Goal: Task Accomplishment & Management: Complete application form

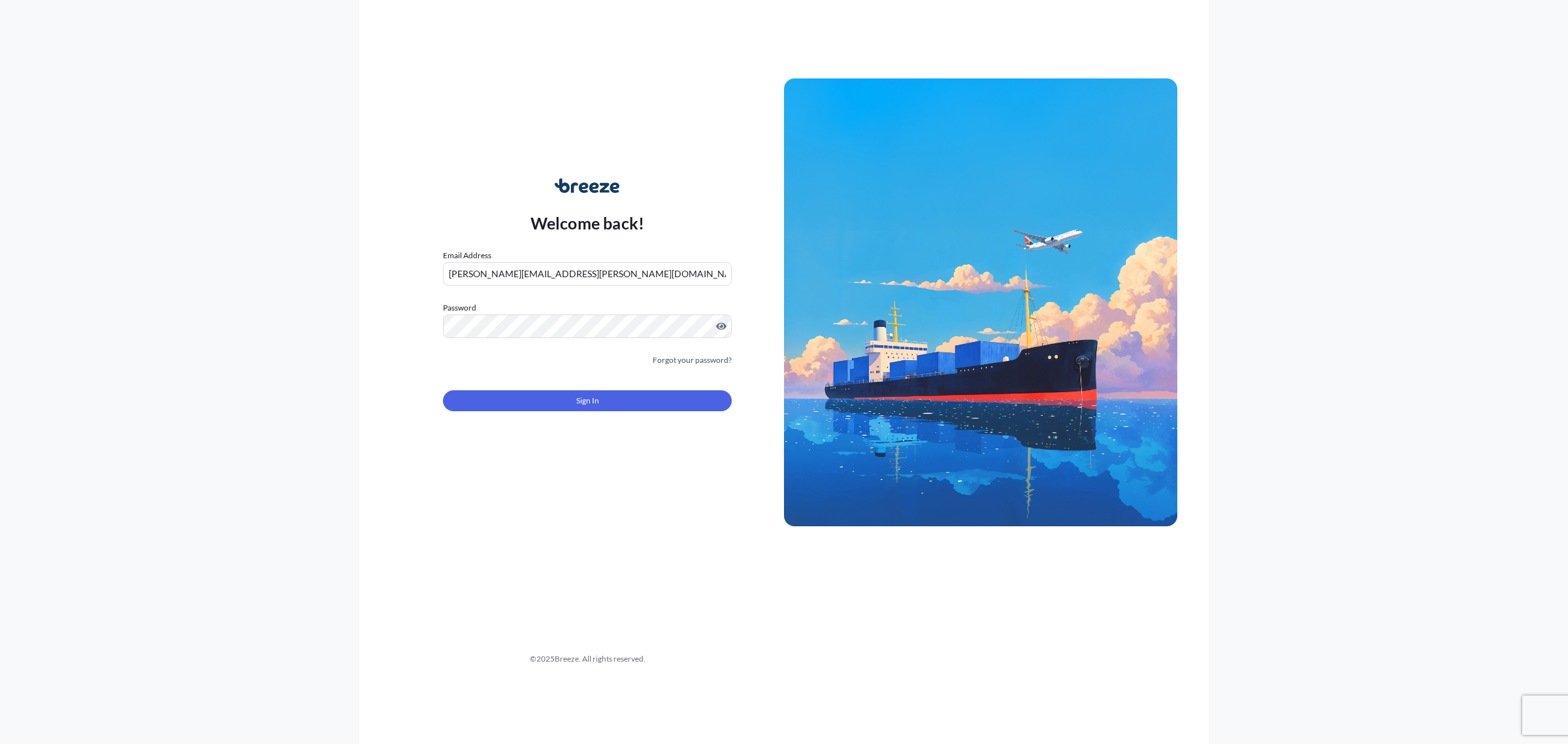
click at [592, 400] on span "Sign In" at bounding box center [588, 401] width 23 height 13
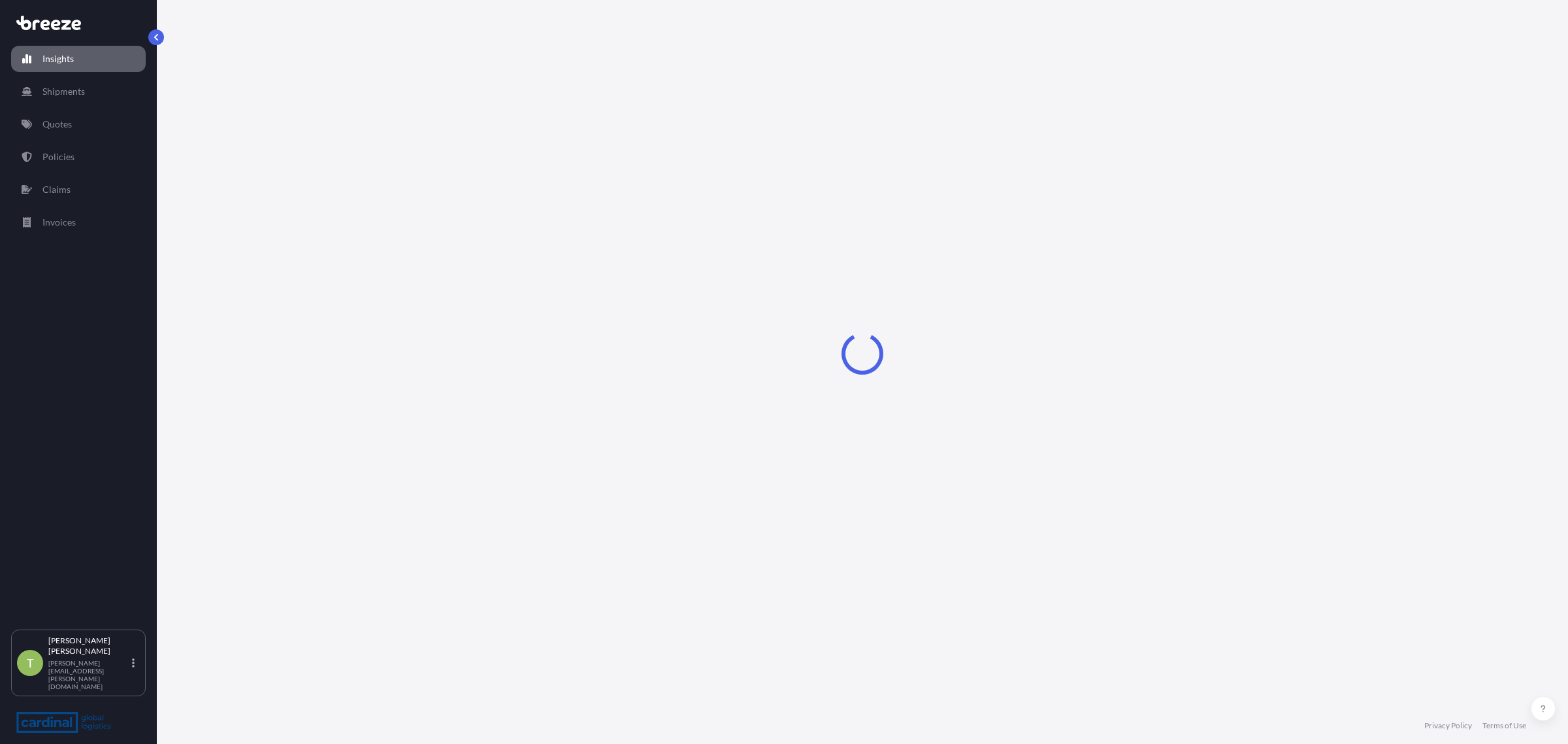
click at [54, 120] on p "Quotes" at bounding box center [57, 125] width 29 height 13
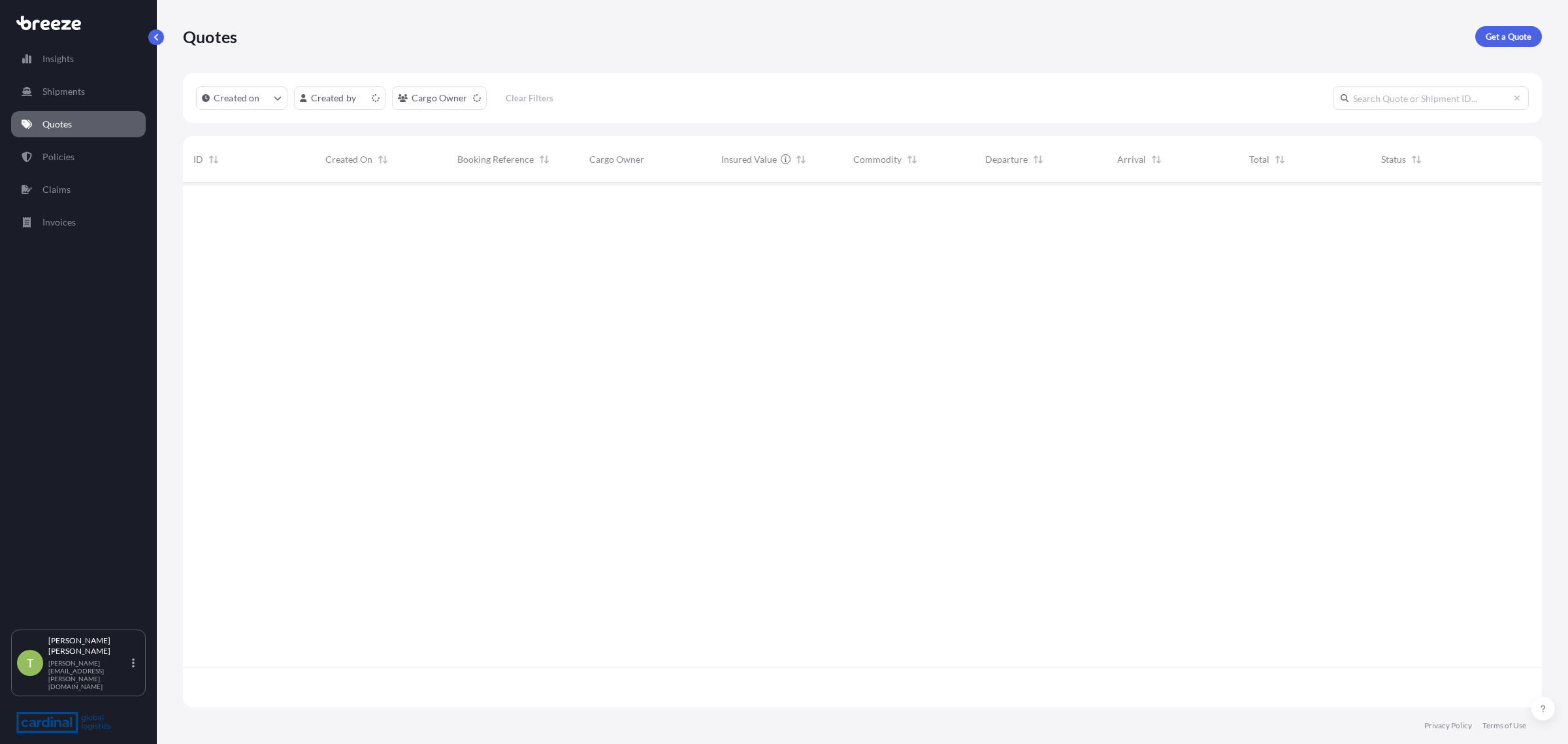
scroll to position [520, 1347]
click at [1523, 37] on p "Get a Quote" at bounding box center [1509, 36] width 46 height 13
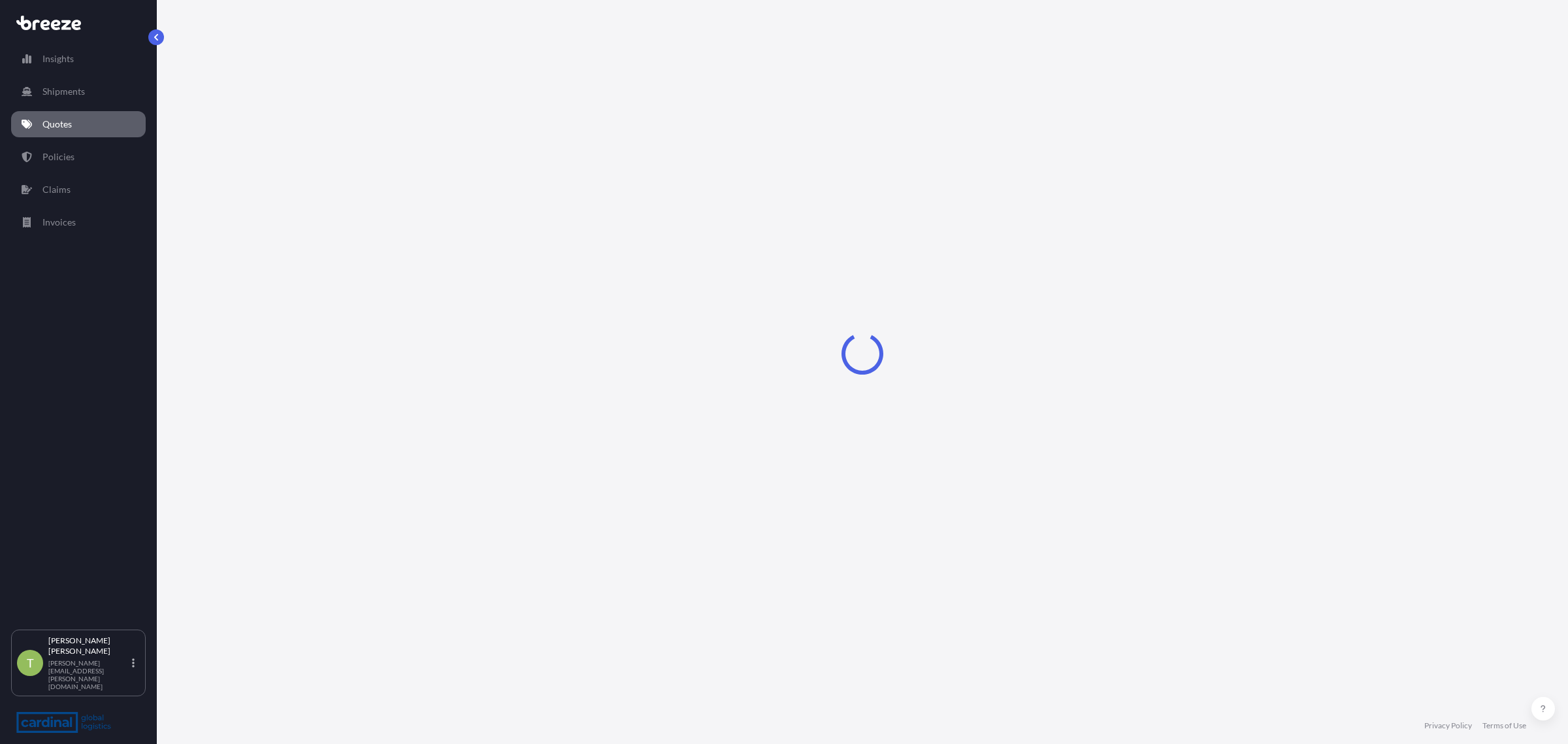
select select "Sea"
select select "1"
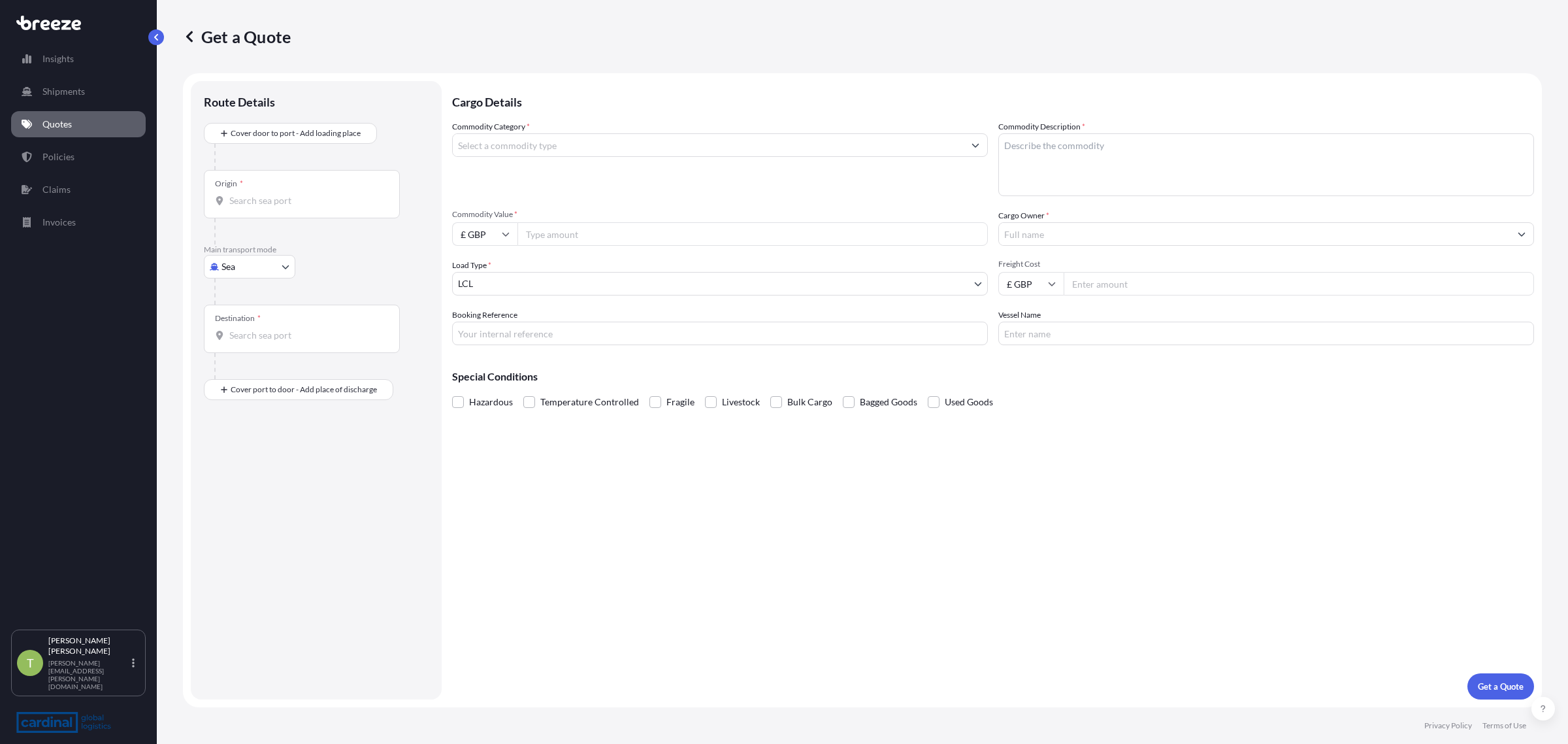
click at [250, 262] on body "Insights Shipments Quotes Policies Claims Invoices T [PERSON_NAME] [PERSON_NAME…" at bounding box center [784, 372] width 1568 height 744
click at [247, 344] on span "Road" at bounding box center [239, 348] width 21 height 13
select select "Road"
click at [263, 159] on input "Origin *" at bounding box center [306, 159] width 154 height 13
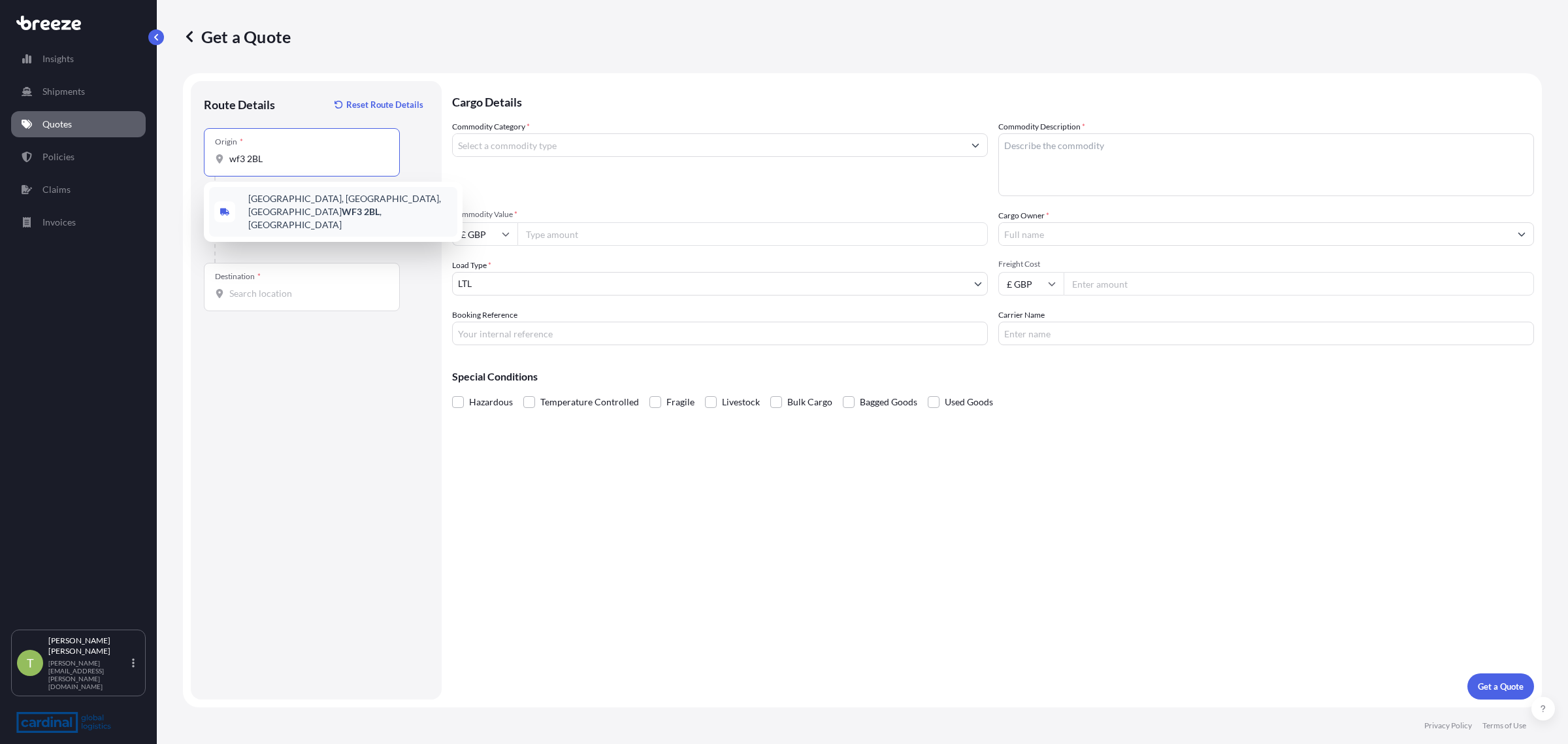
click at [308, 195] on span "[STREET_ADDRESS]" at bounding box center [350, 212] width 204 height 40
type input "[STREET_ADDRESS]"
click at [275, 296] on input "Destination *" at bounding box center [306, 294] width 154 height 13
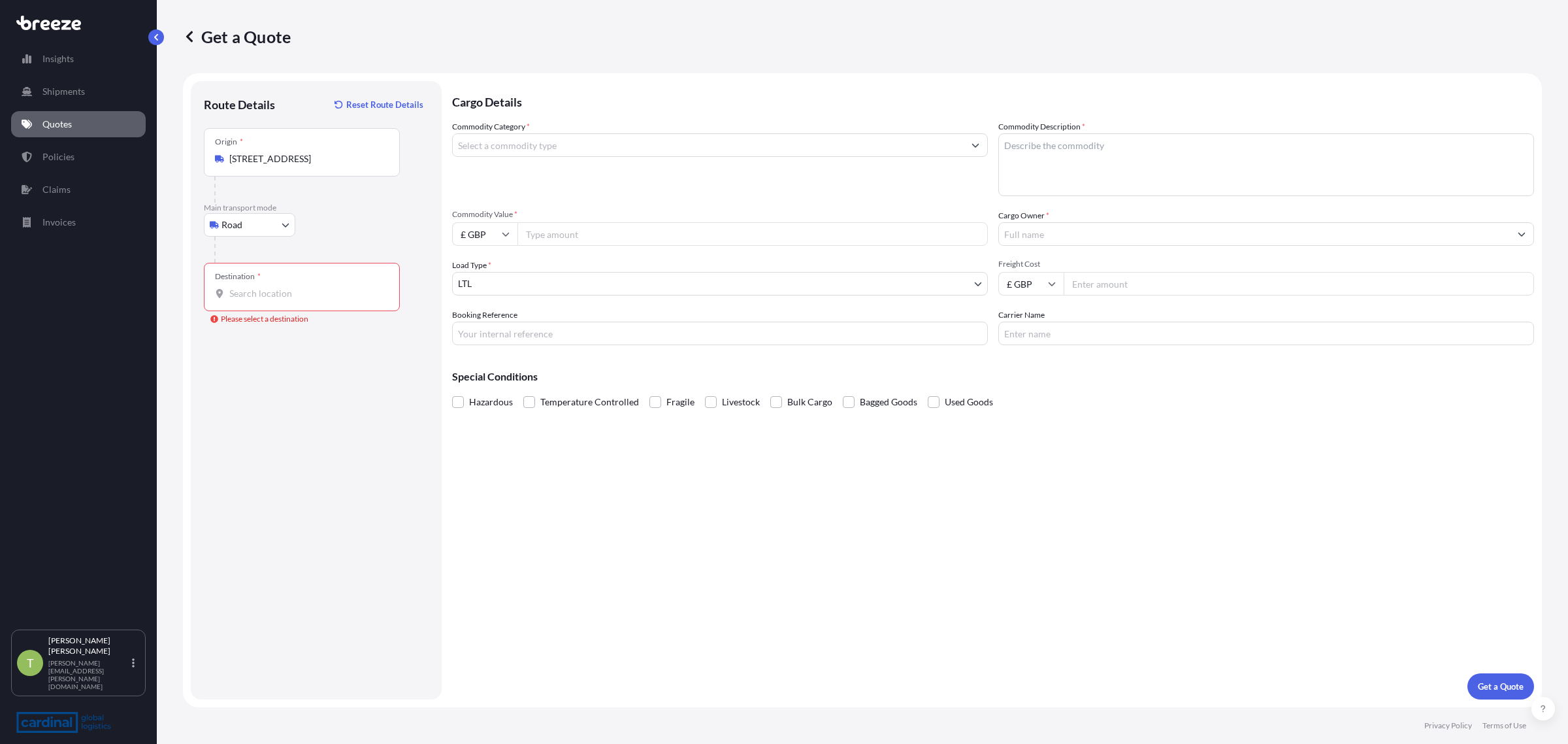
click at [269, 295] on input "Destination * Please select a destination" at bounding box center [306, 294] width 154 height 13
paste input "SE-447 37 [GEOGRAPHIC_DATA]"
click at [285, 335] on span "Vårgårda [STREET_ADDRESS]" at bounding box center [309, 337] width 121 height 13
type input "Vårgårda [STREET_ADDRESS]"
click at [514, 147] on input "Commodity Category *" at bounding box center [708, 145] width 511 height 23
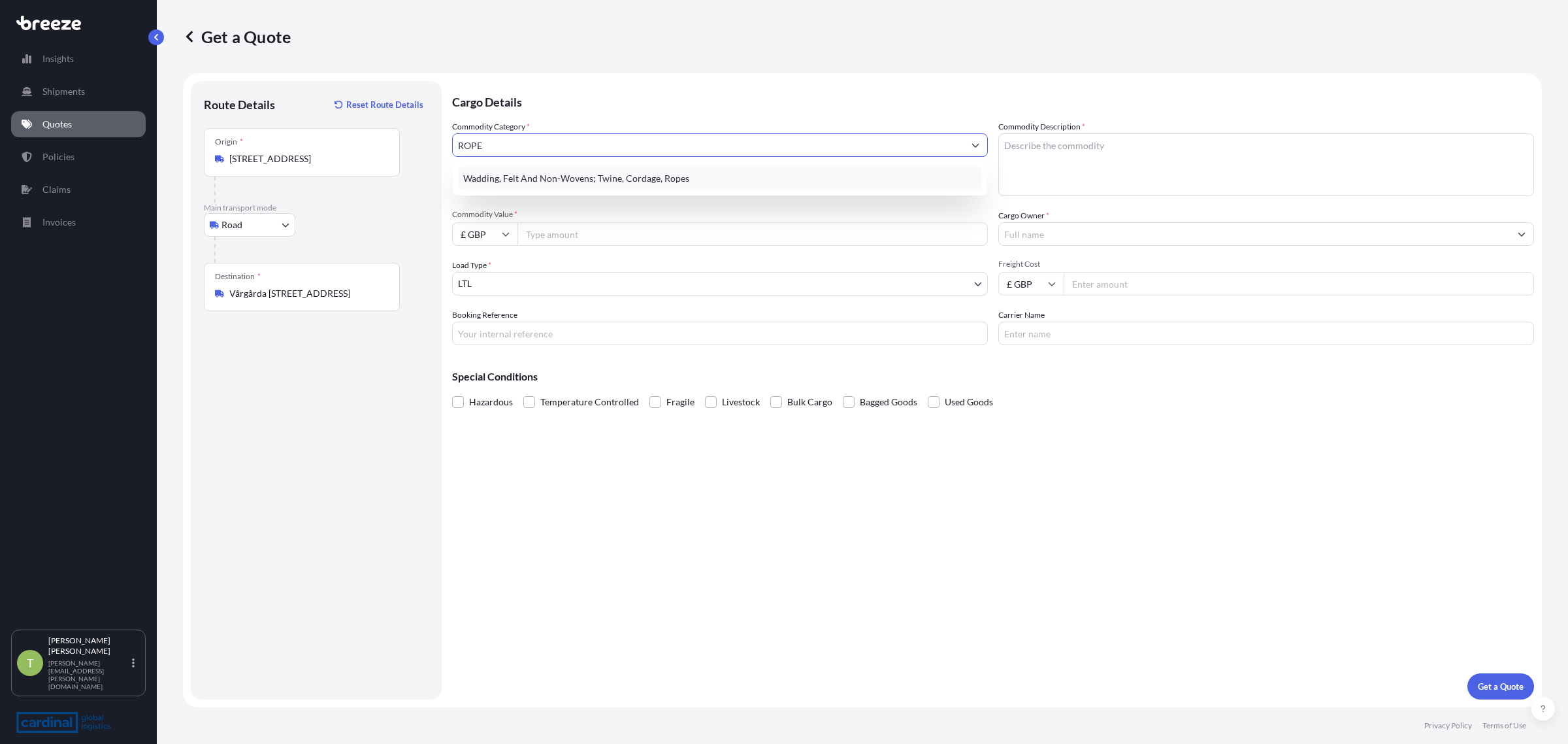
click at [521, 177] on div "Wadding, Felt And Non-Wovens; Twine, Cordage, Ropes" at bounding box center [720, 178] width 524 height 23
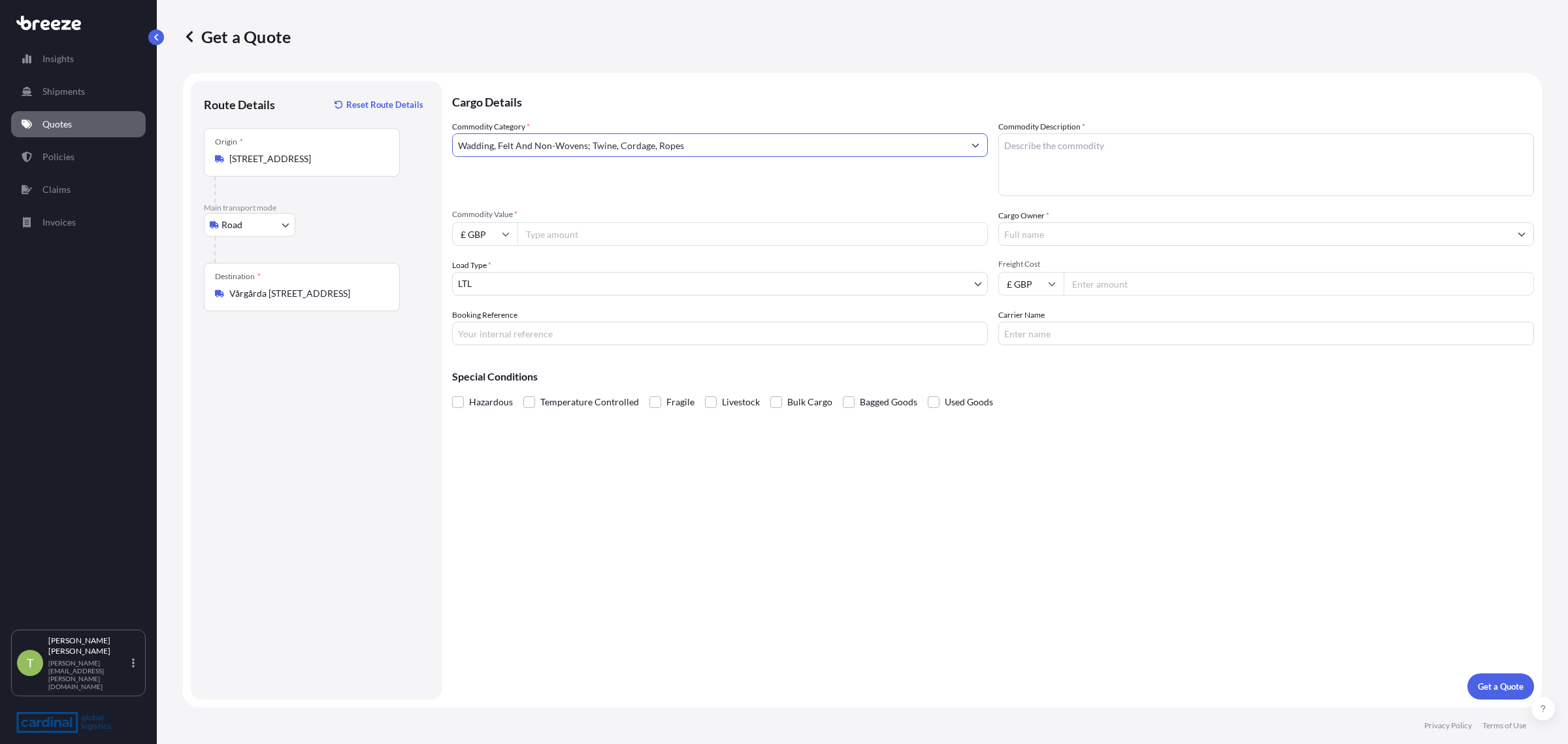
type input "Wadding, Felt And Non-Wovens; Twine, Cordage, Ropes"
click at [565, 229] on input "Commodity Value *" at bounding box center [752, 234] width 470 height 23
type input "5310"
click at [536, 328] on input "Booking Reference" at bounding box center [719, 333] width 536 height 23
click at [1099, 158] on textarea "Commodity Description *" at bounding box center [1266, 165] width 536 height 63
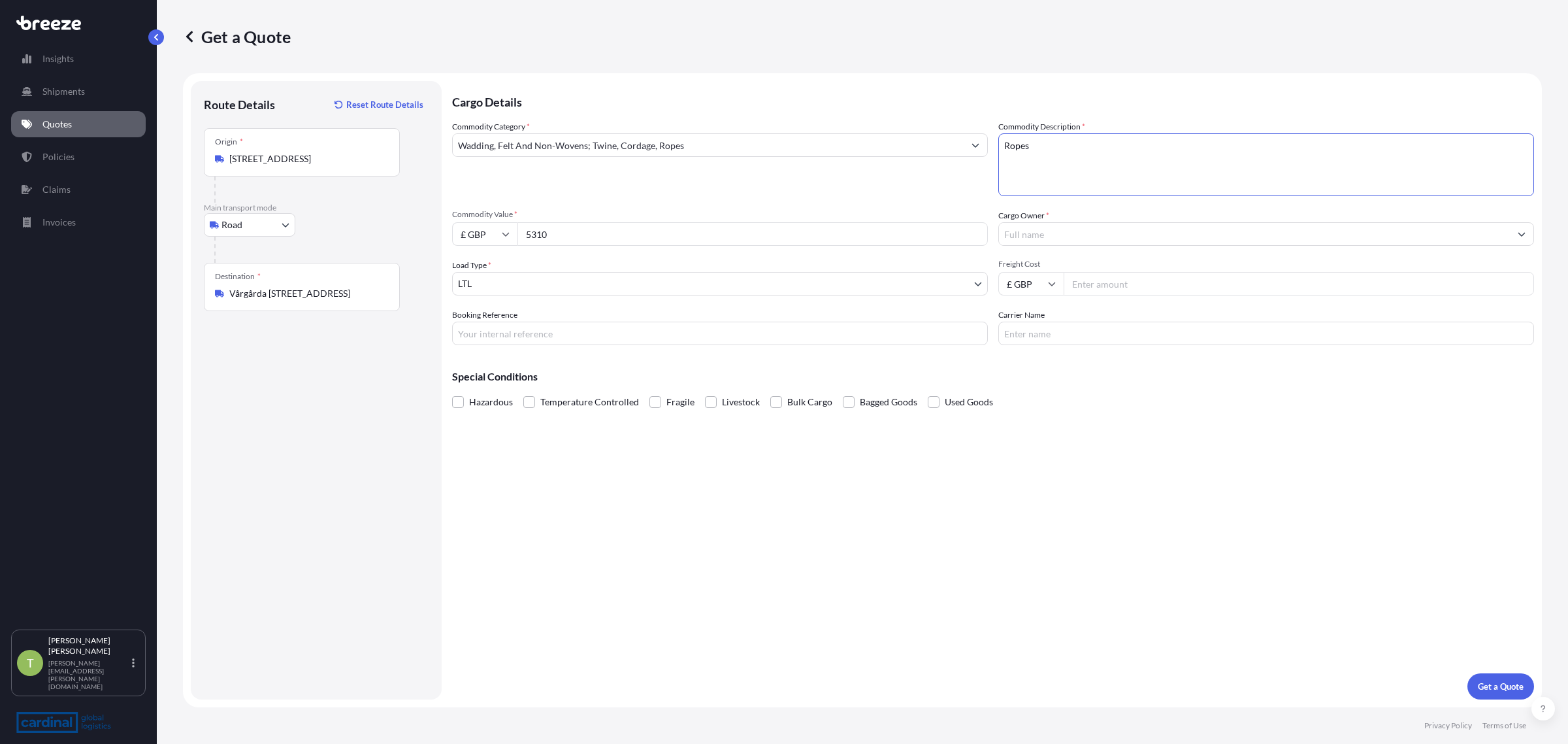
type textarea "Ropes"
click at [1104, 230] on input "Cargo Owner *" at bounding box center [1254, 234] width 511 height 23
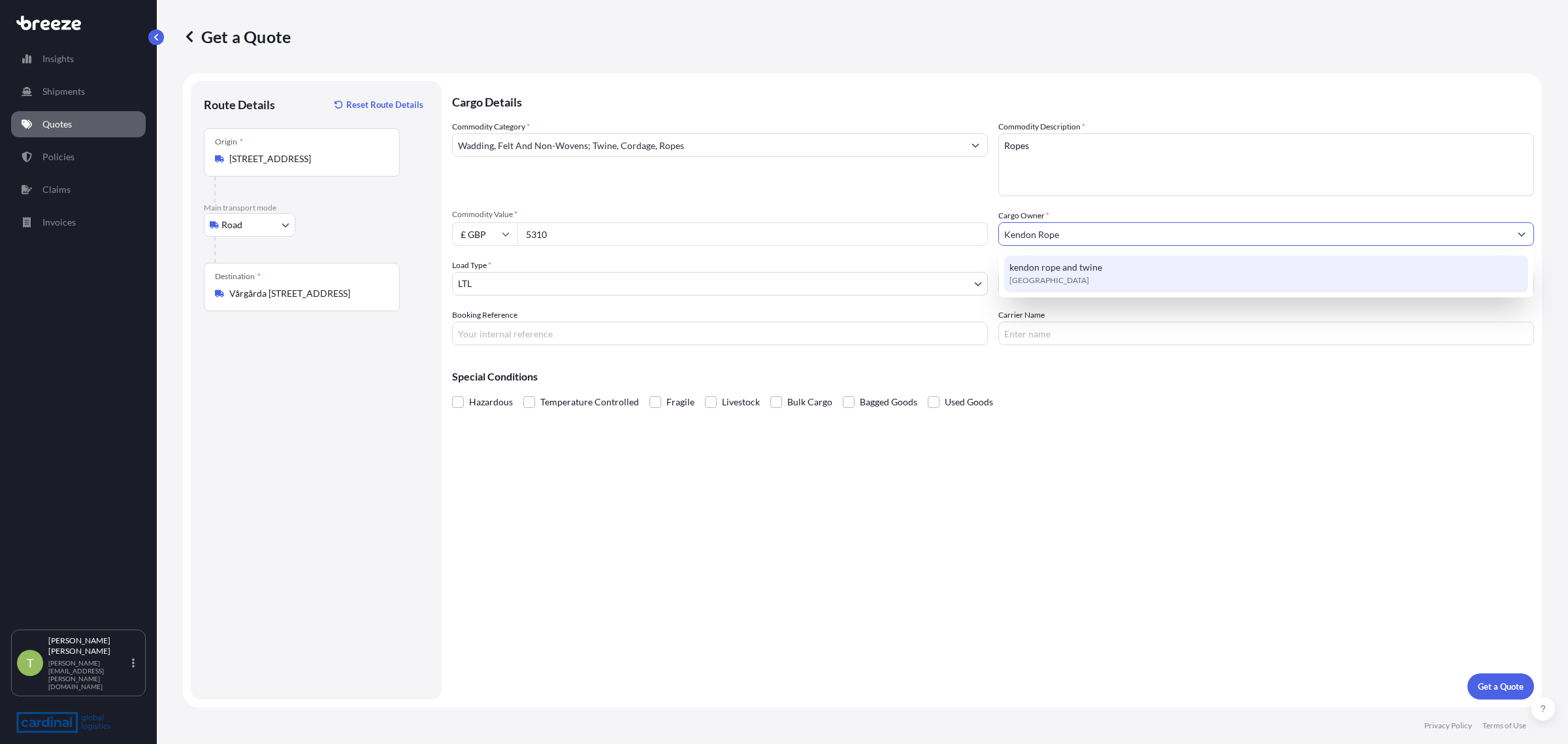
click at [1121, 275] on div "kendon rope and twine [GEOGRAPHIC_DATA]" at bounding box center [1267, 273] width 524 height 36
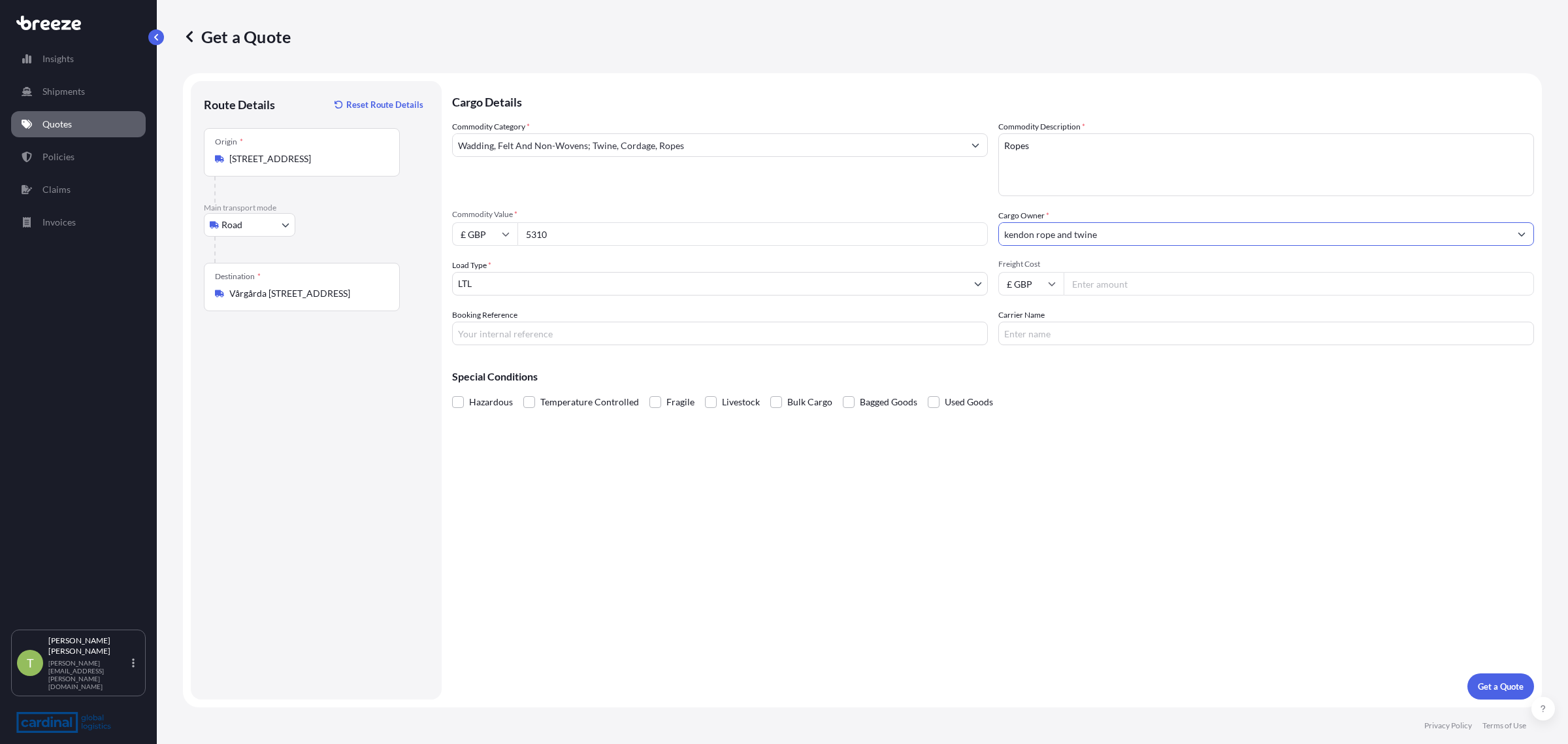
type input "kendon rope and twine"
click at [1116, 278] on input "Freight Cost" at bounding box center [1299, 283] width 470 height 23
drag, startPoint x: 1121, startPoint y: 292, endPoint x: 1039, endPoint y: 289, distance: 82.1
click at [1039, 289] on div "£ GBP 340" at bounding box center [1266, 283] width 536 height 23
type input "400"
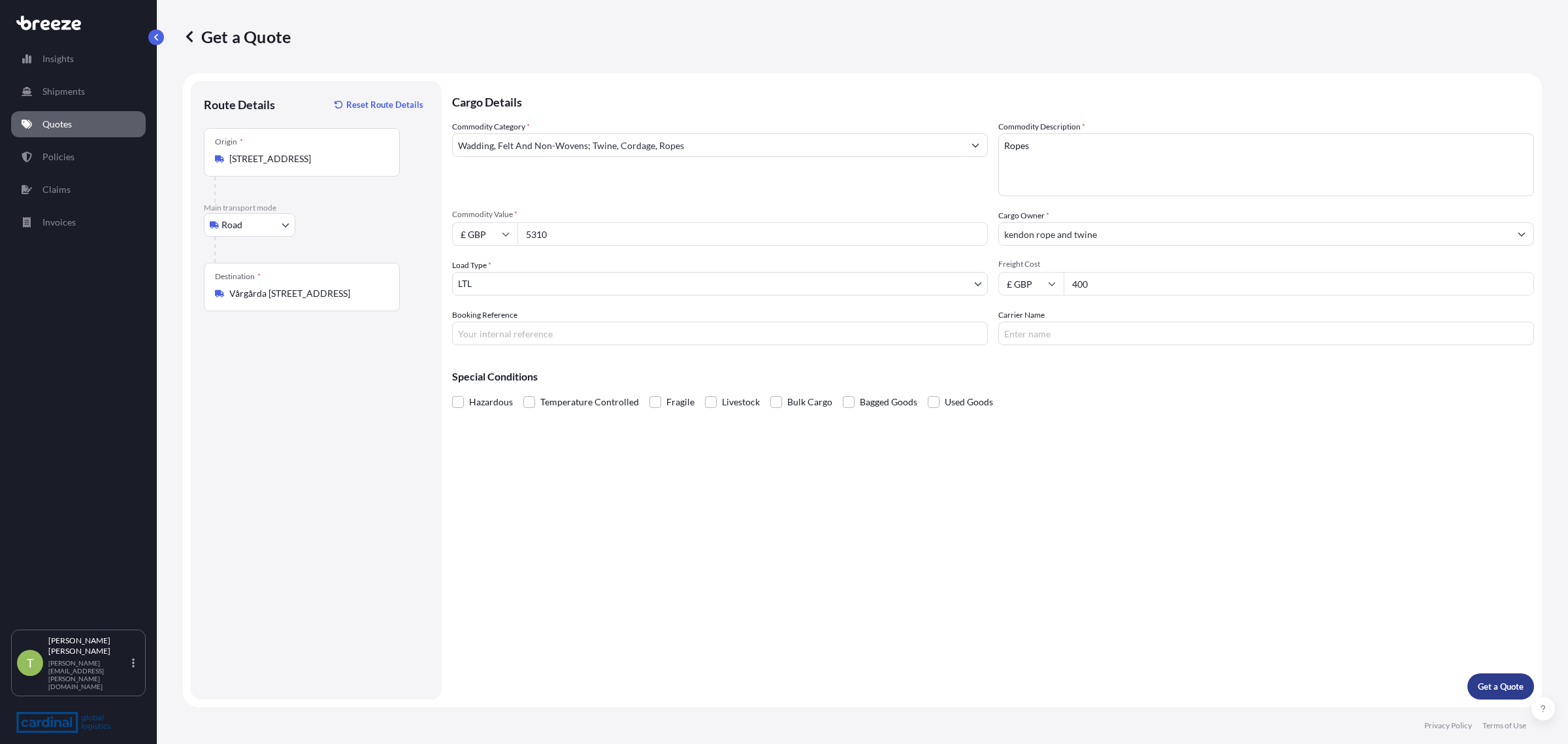
click at [1492, 677] on button "Get a Quote" at bounding box center [1501, 687] width 66 height 26
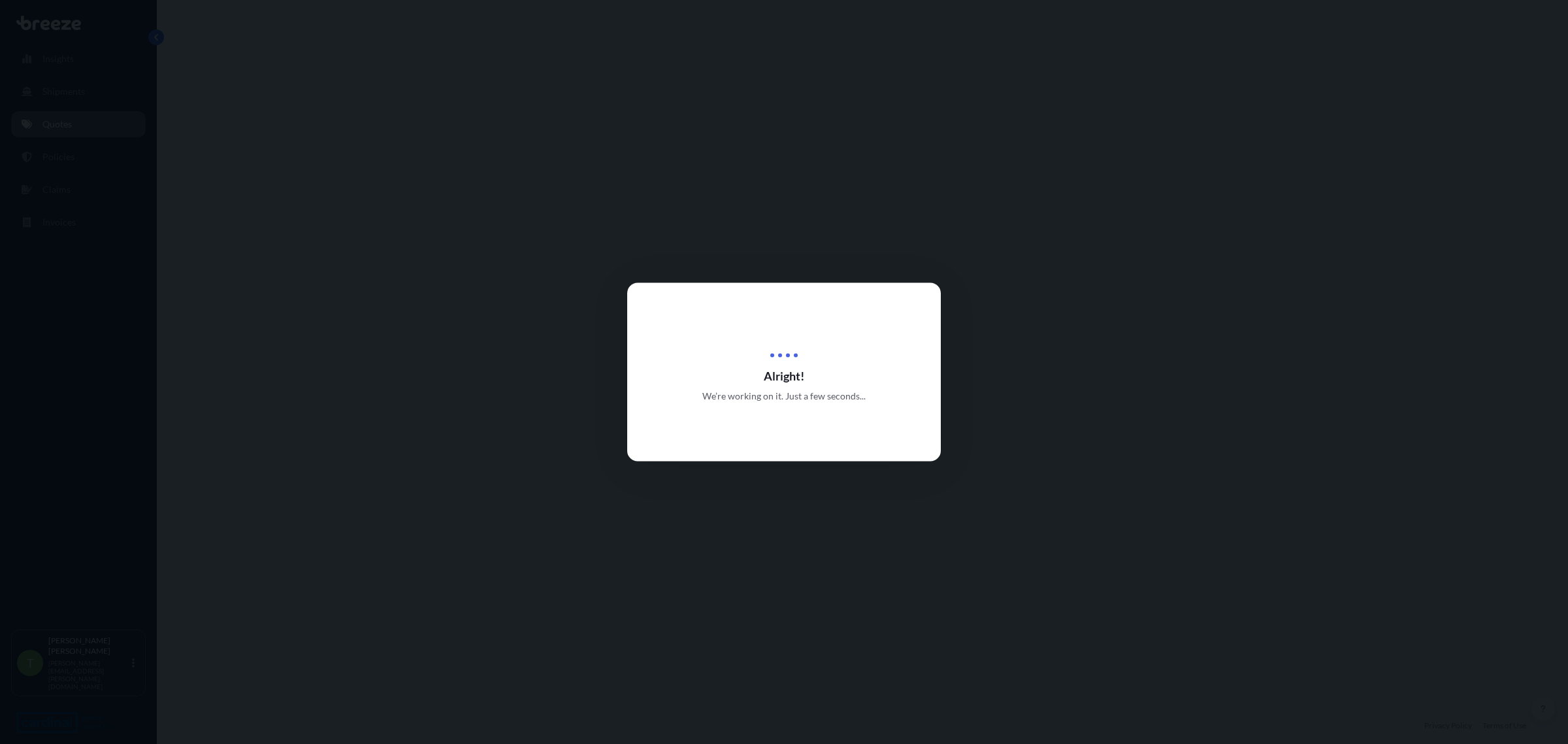
select select "Road"
select select "1"
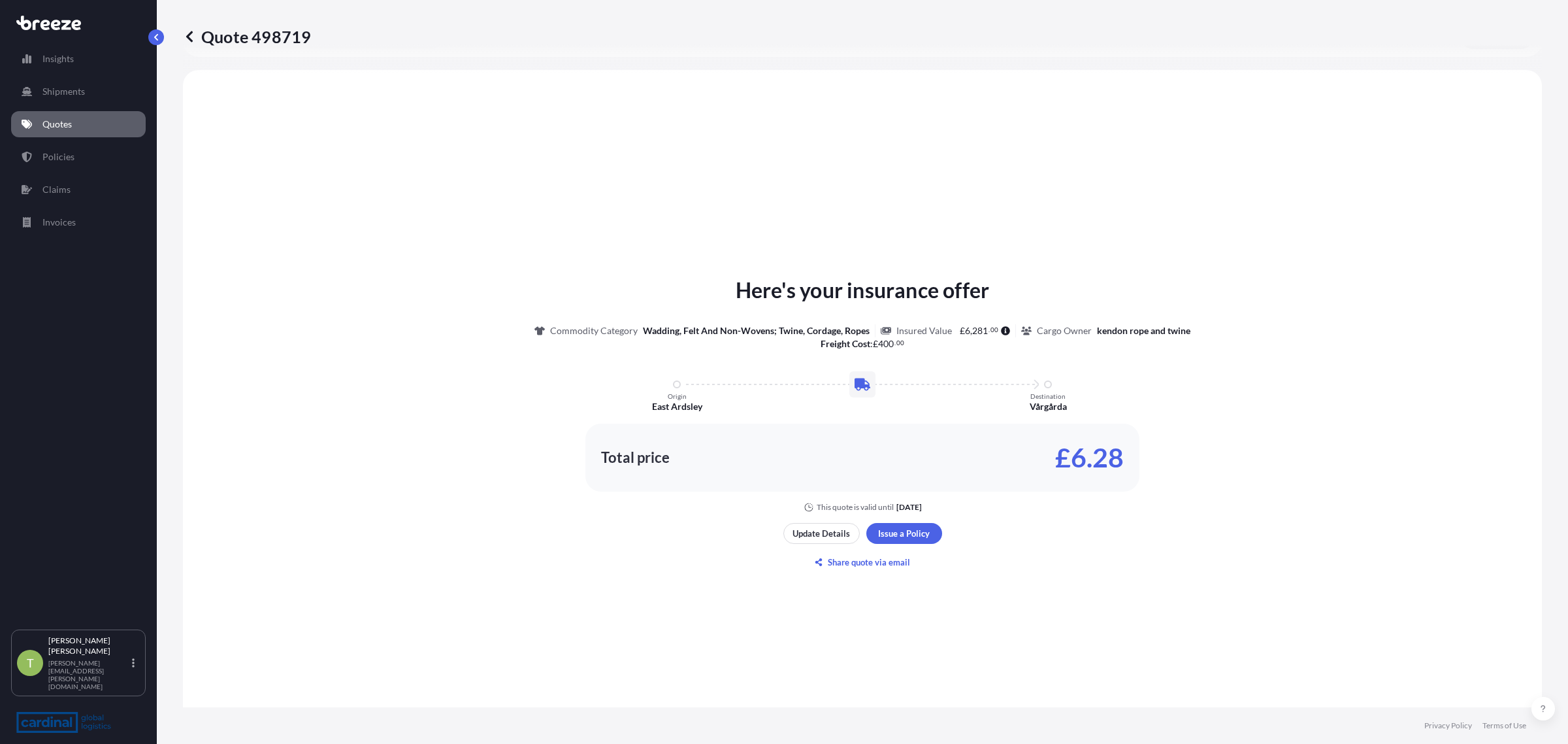
scroll to position [394, 0]
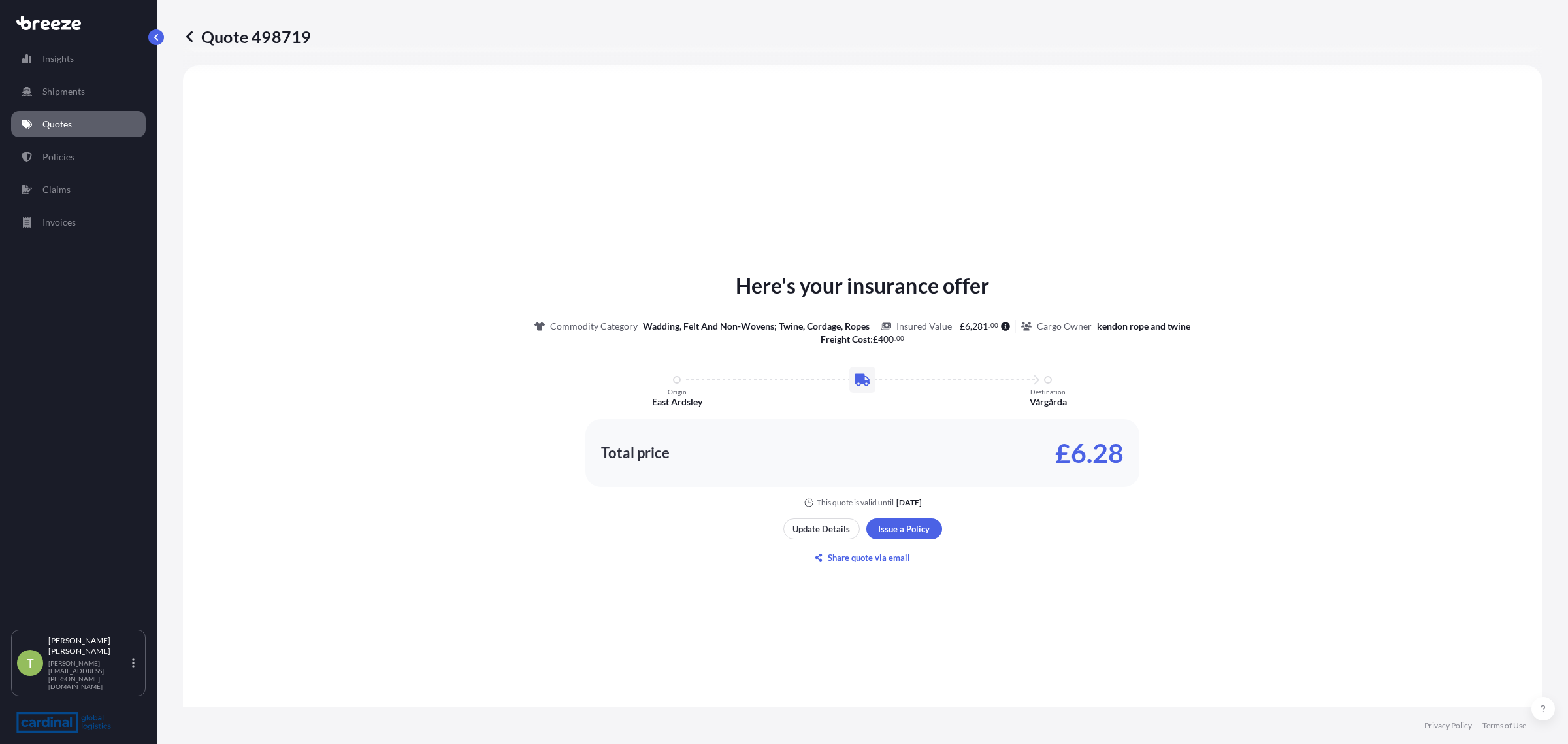
click at [188, 36] on icon at bounding box center [189, 36] width 6 height 11
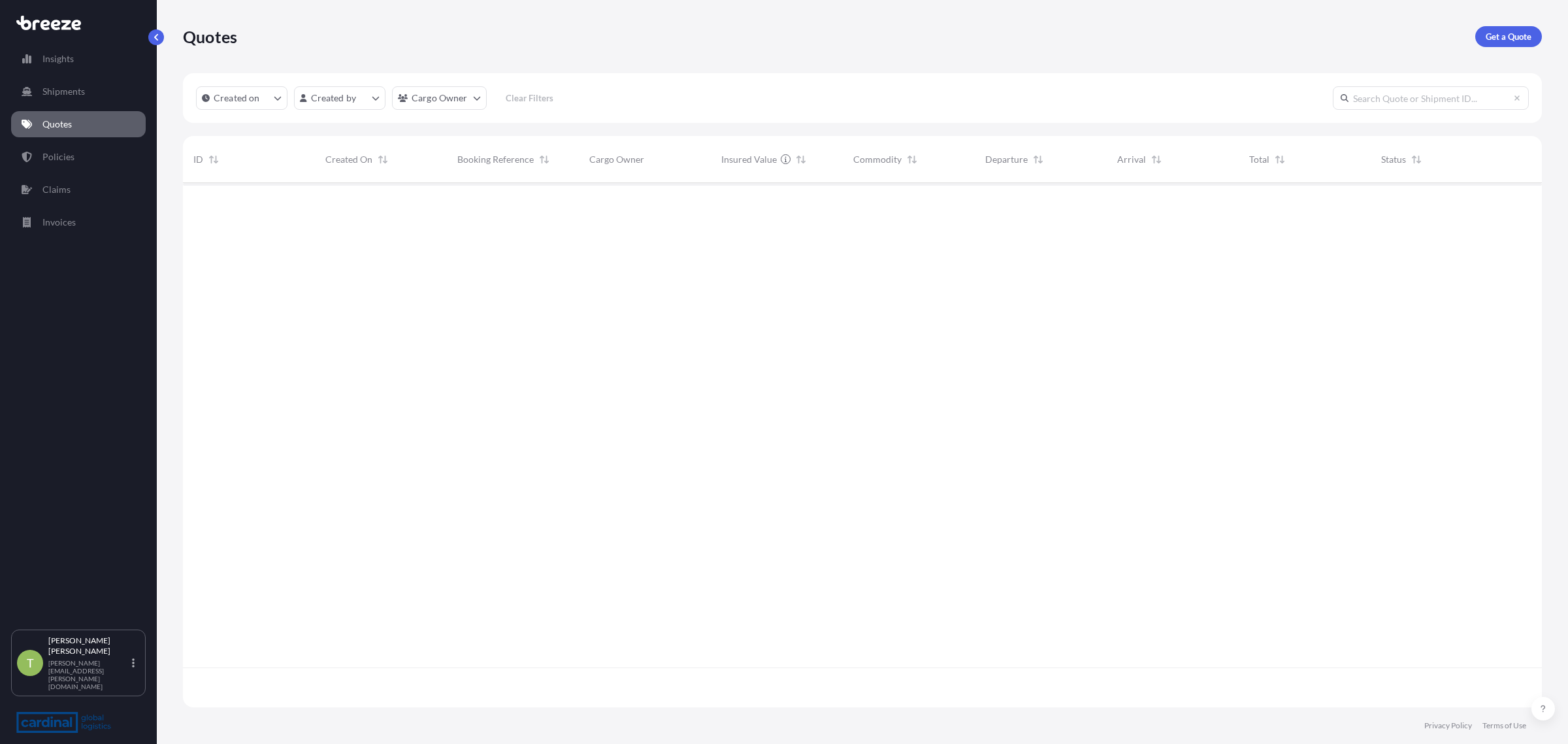
scroll to position [520, 1347]
click at [1520, 31] on p "Get a Quote" at bounding box center [1509, 36] width 46 height 13
select select "Sea"
select select "1"
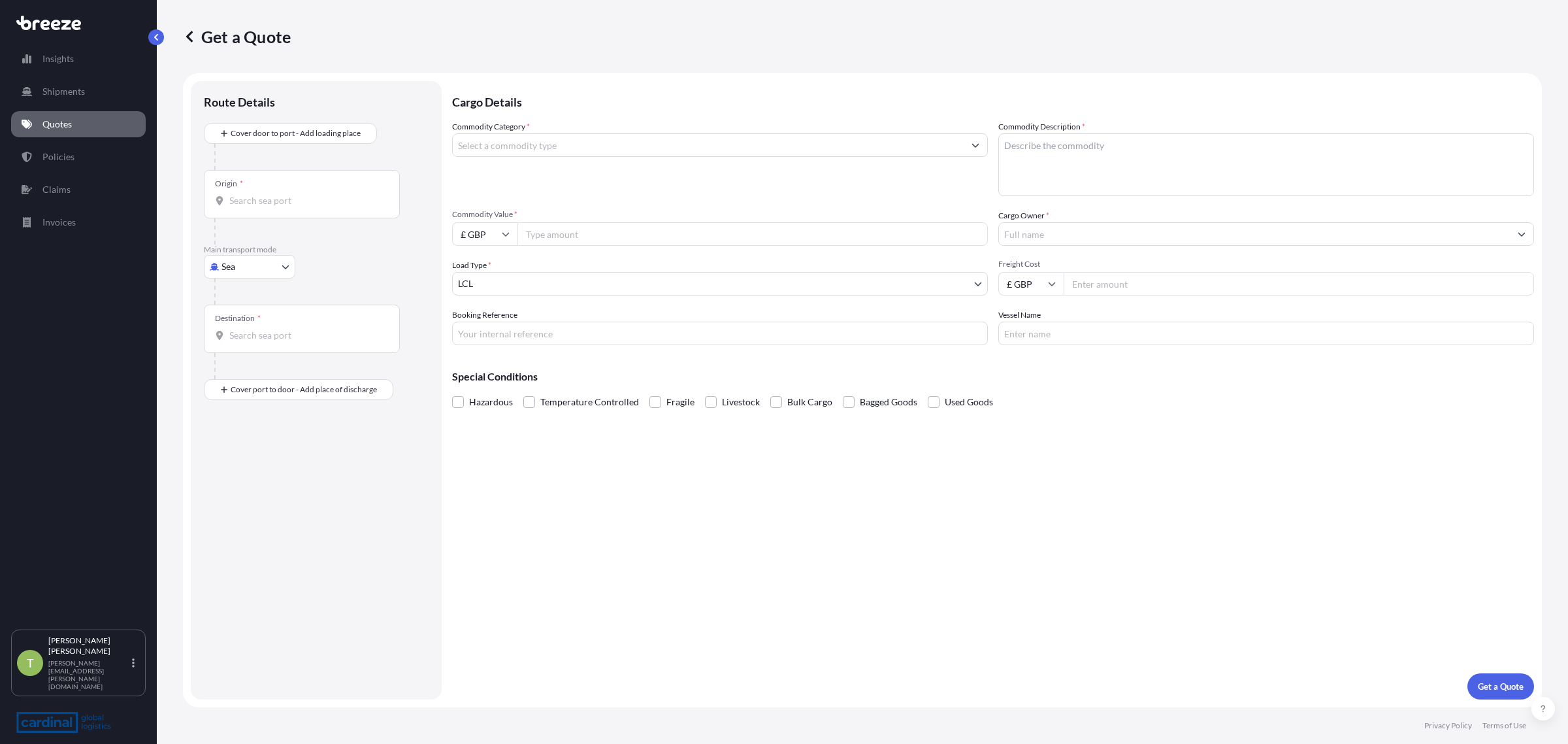
click at [261, 265] on body "Insights Shipments Quotes Policies Claims Invoices T [PERSON_NAME] [PERSON_NAME…" at bounding box center [784, 372] width 1568 height 744
click at [245, 339] on div "Road" at bounding box center [250, 348] width 81 height 23
select select "Road"
click at [250, 164] on input "Origin *" at bounding box center [306, 159] width 154 height 13
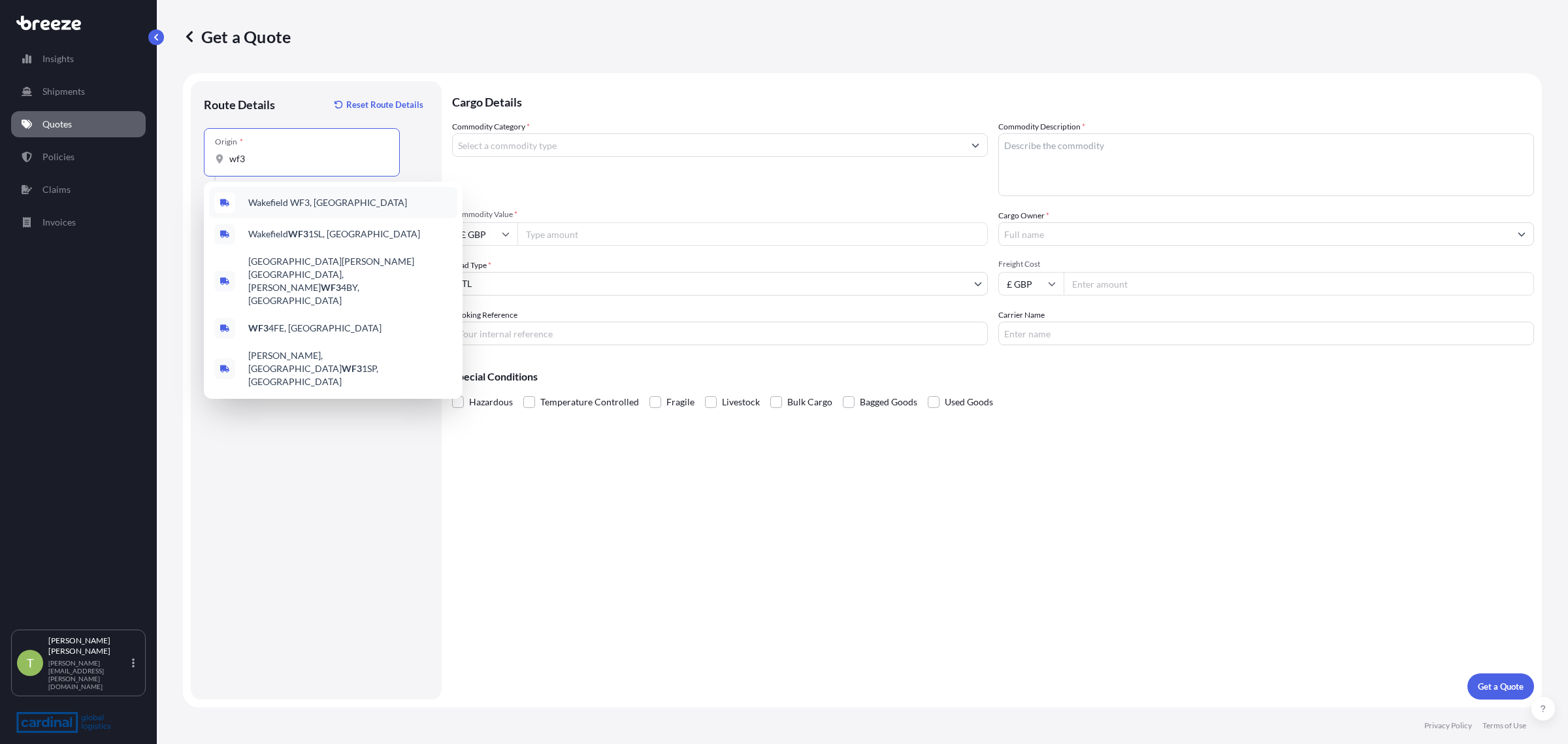
click at [286, 197] on span "Wakefield WF3, [GEOGRAPHIC_DATA]" at bounding box center [327, 203] width 158 height 13
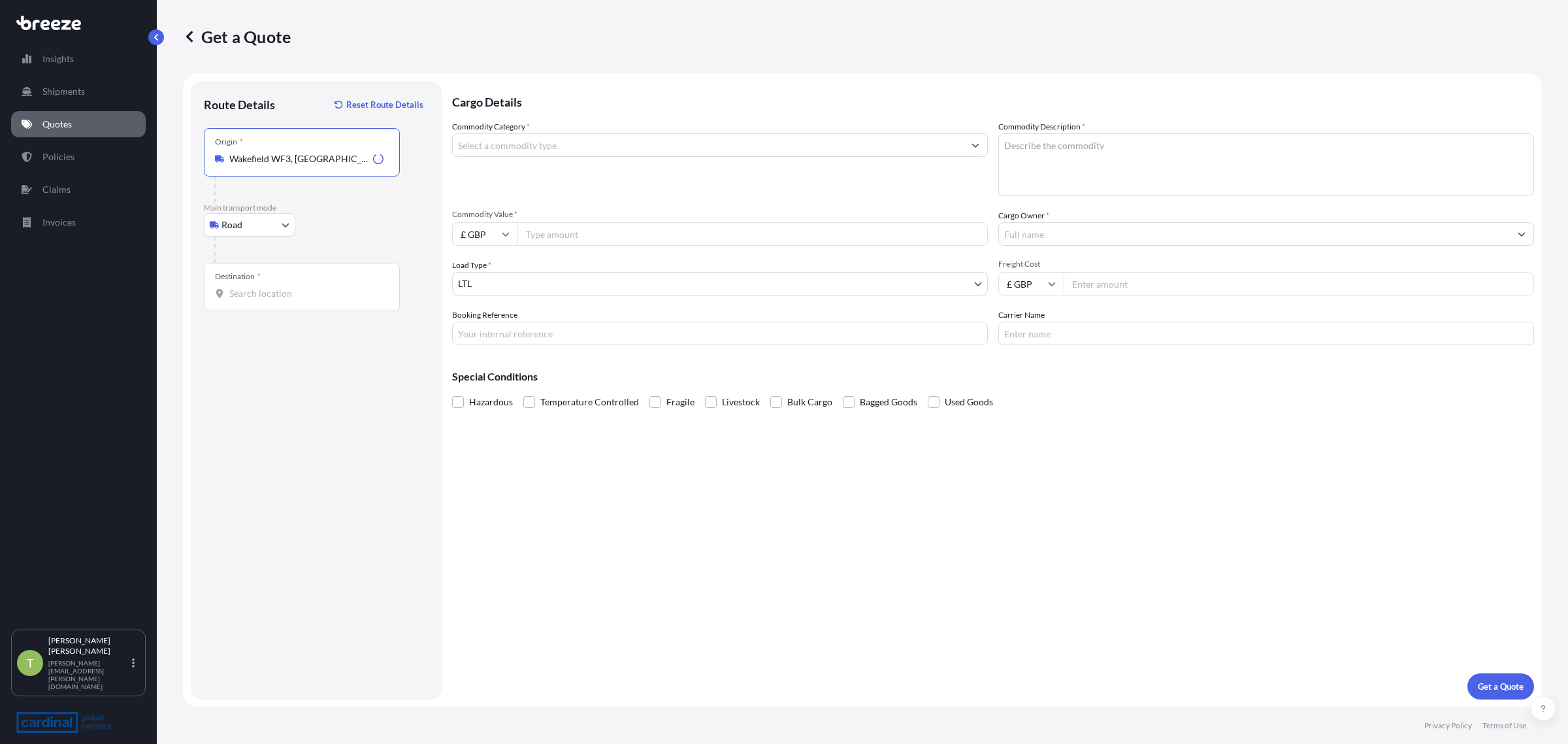
type input "Wakefield WF3, [GEOGRAPHIC_DATA]"
click at [263, 298] on input "Destination *" at bounding box center [306, 294] width 154 height 13
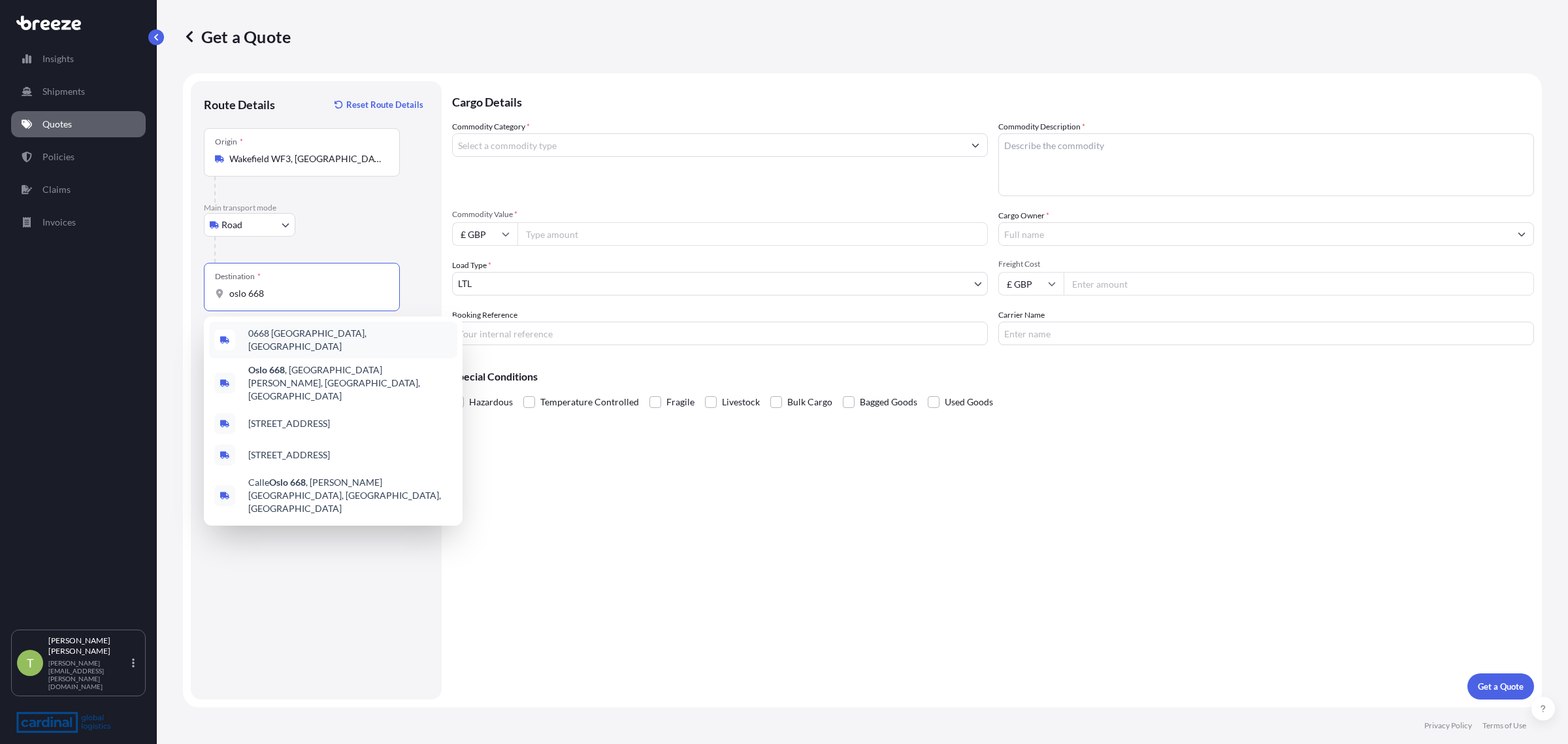
click at [268, 333] on span "0668 [GEOGRAPHIC_DATA], [GEOGRAPHIC_DATA]" at bounding box center [350, 340] width 204 height 26
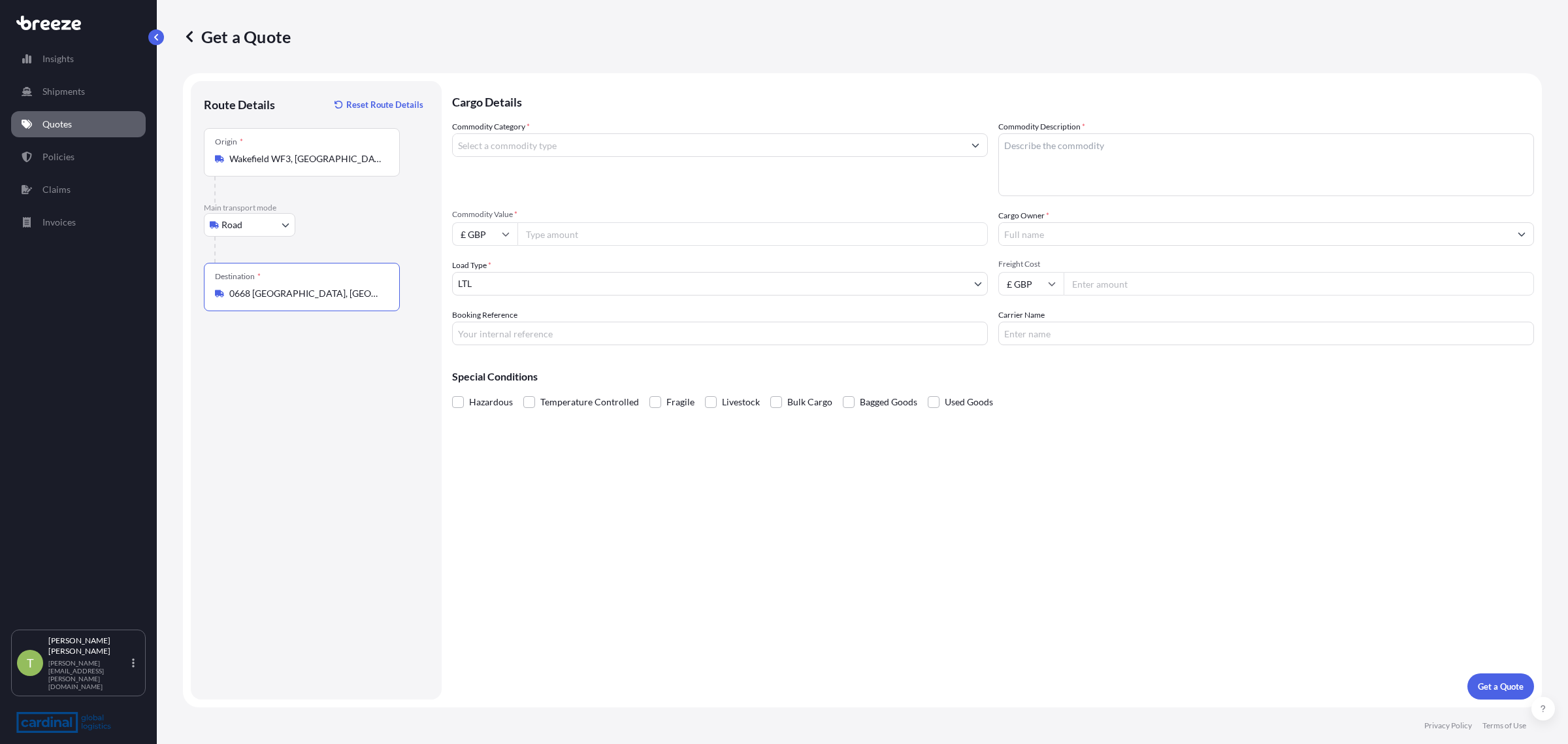
type input "0668 [GEOGRAPHIC_DATA], [GEOGRAPHIC_DATA]"
click at [521, 137] on input "Commodity Category *" at bounding box center [708, 145] width 511 height 23
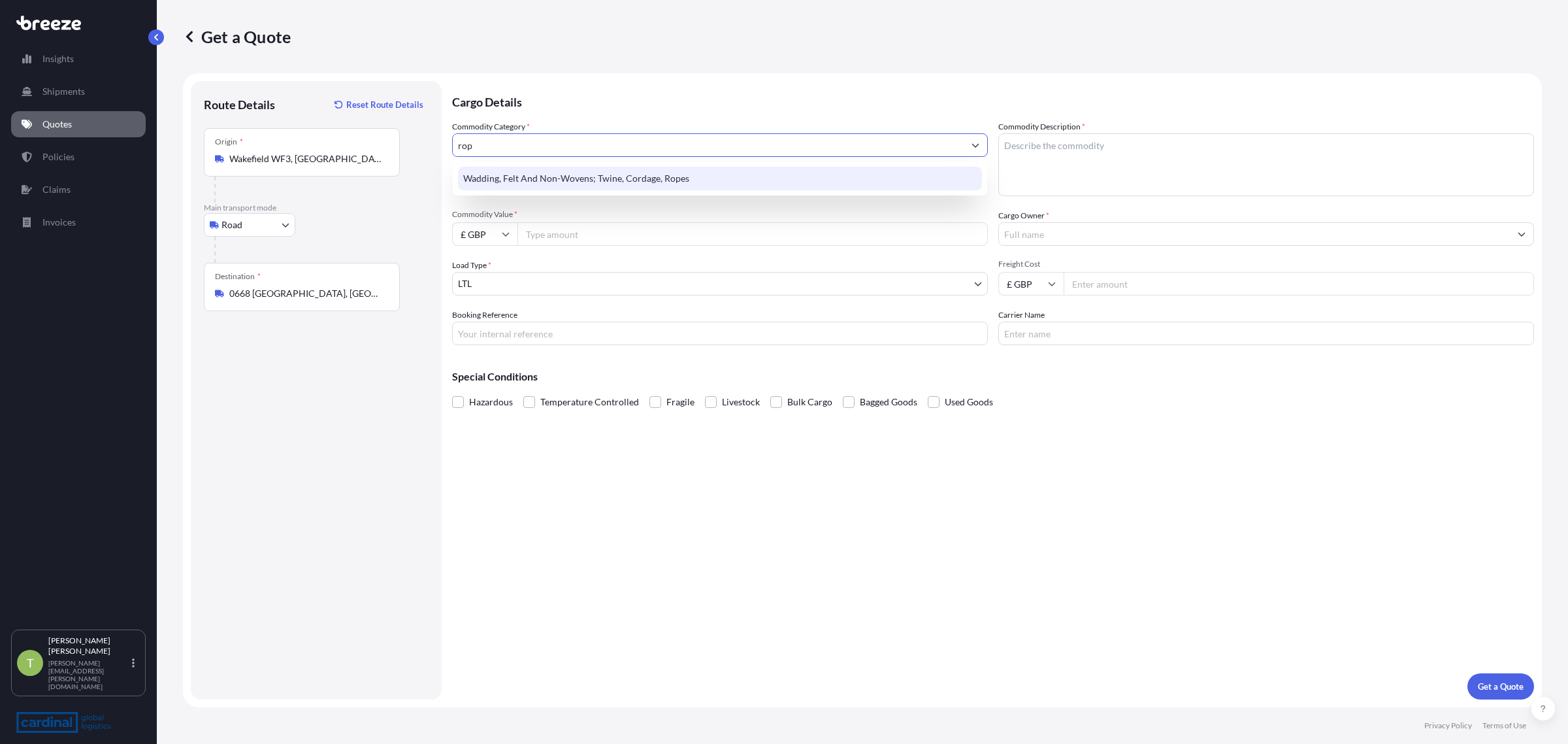
click at [517, 177] on div "Wadding, Felt And Non-Wovens; Twine, Cordage, Ropes" at bounding box center [720, 178] width 524 height 23
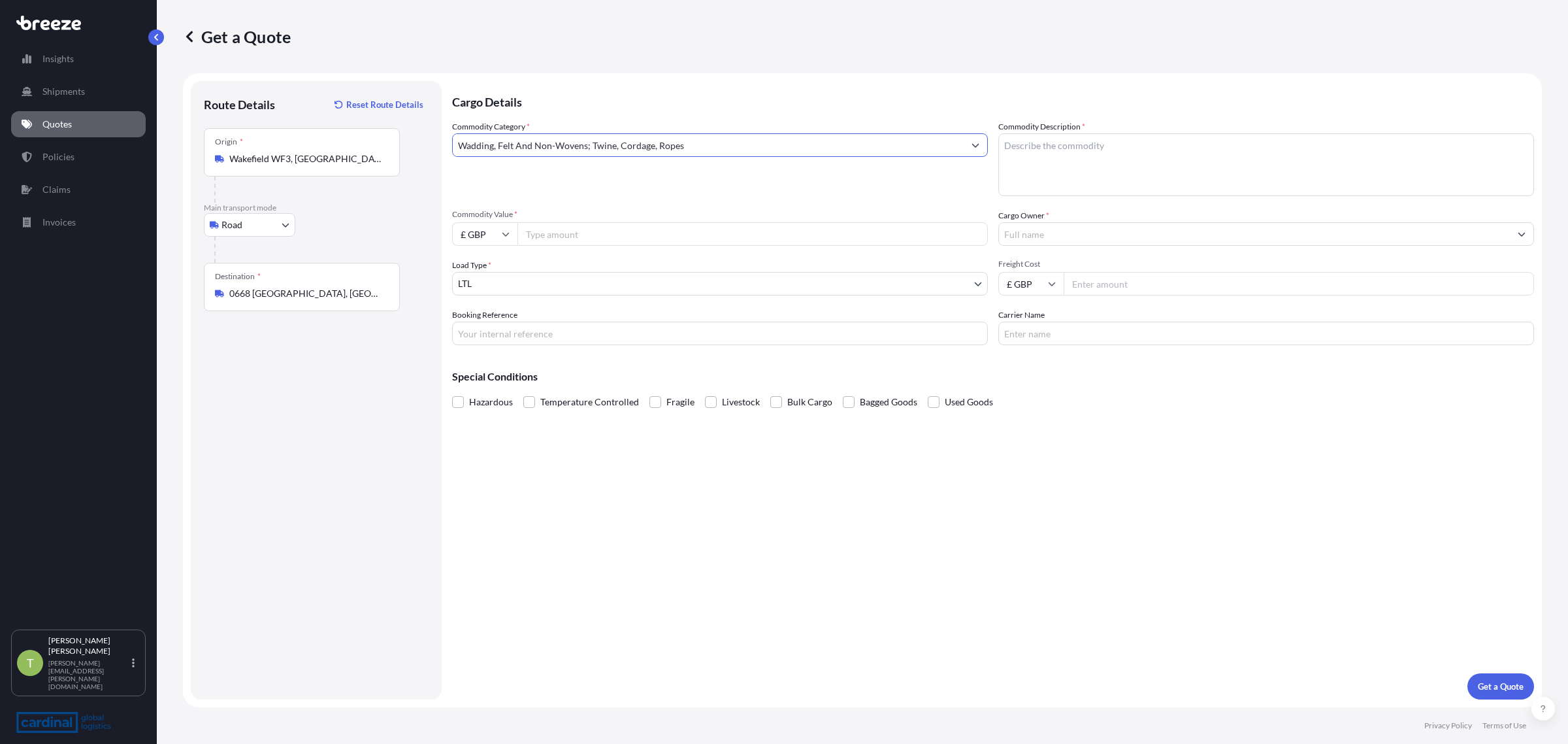
type input "Wadding, Felt And Non-Wovens; Twine, Cordage, Ropes"
click at [1126, 144] on textarea "Commodity Description *" at bounding box center [1266, 165] width 536 height 63
click at [523, 234] on input "Commodity Value *" at bounding box center [752, 234] width 470 height 23
type input "1740"
click at [1096, 280] on input "Freight Cost" at bounding box center [1299, 283] width 470 height 23
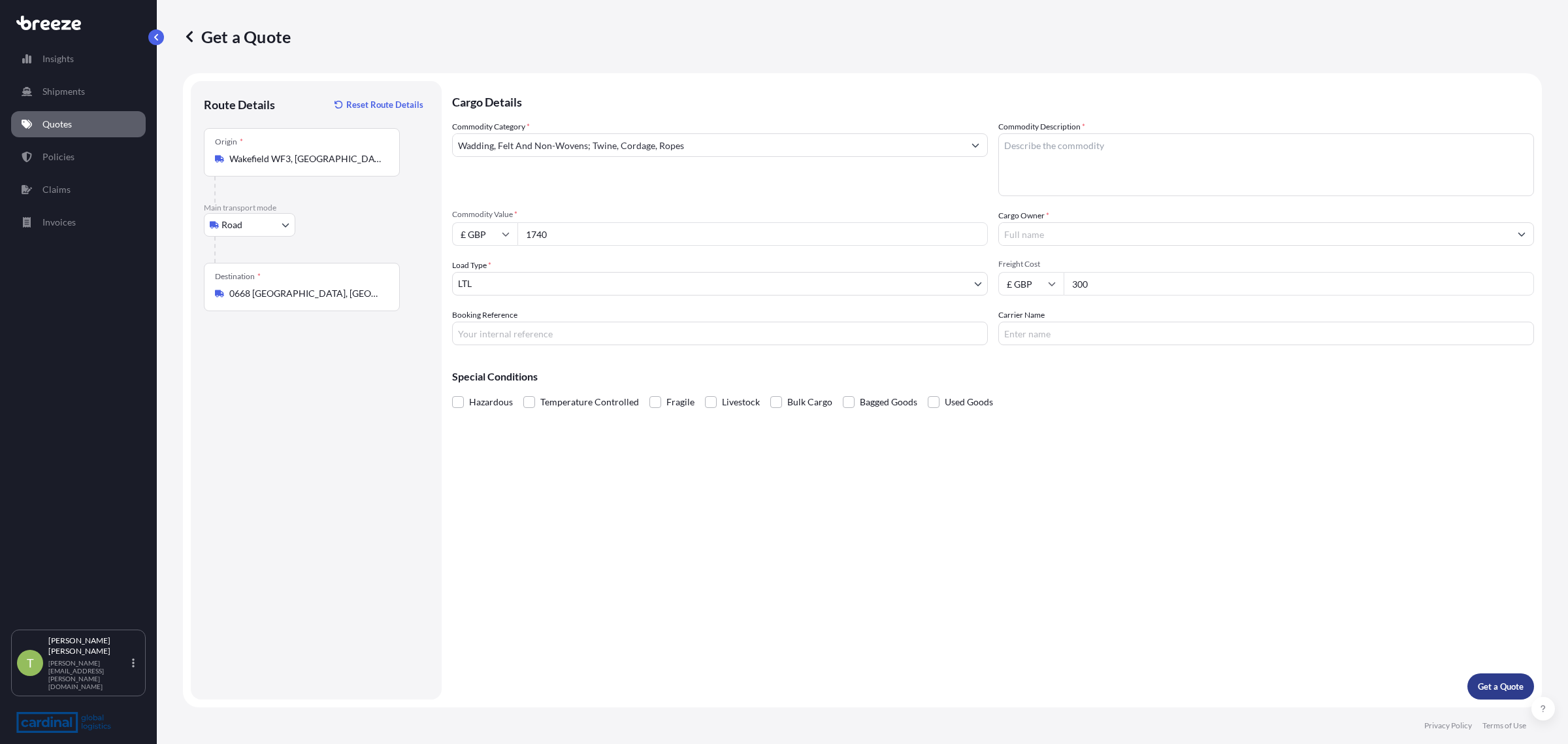
type input "300"
click at [1501, 687] on p "Get a Quote" at bounding box center [1501, 687] width 46 height 13
click at [1056, 133] on textarea "Commodity Description *" at bounding box center [1266, 165] width 536 height 63
type textarea "Rope"
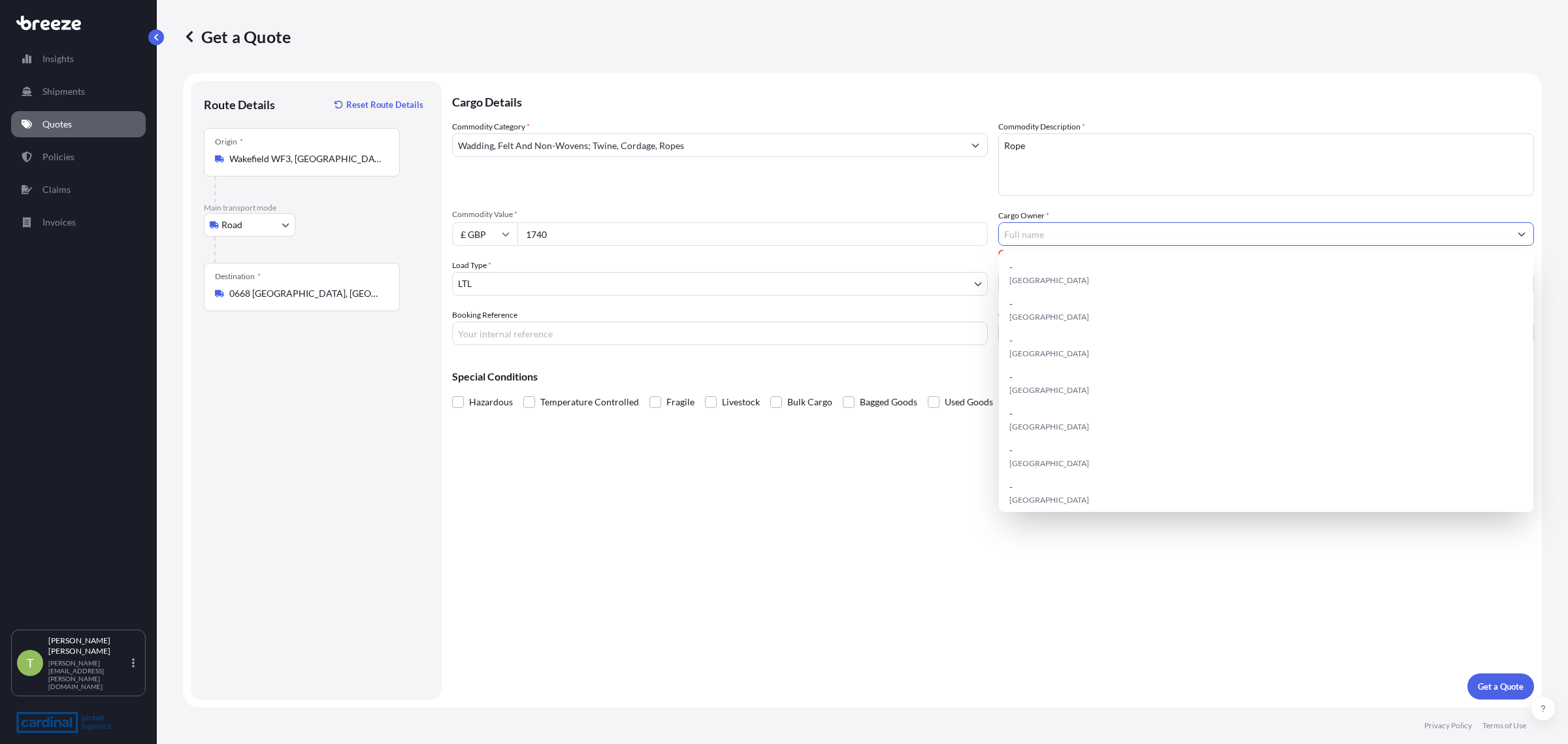
click at [1056, 237] on input "Cargo Owner *" at bounding box center [1254, 234] width 511 height 23
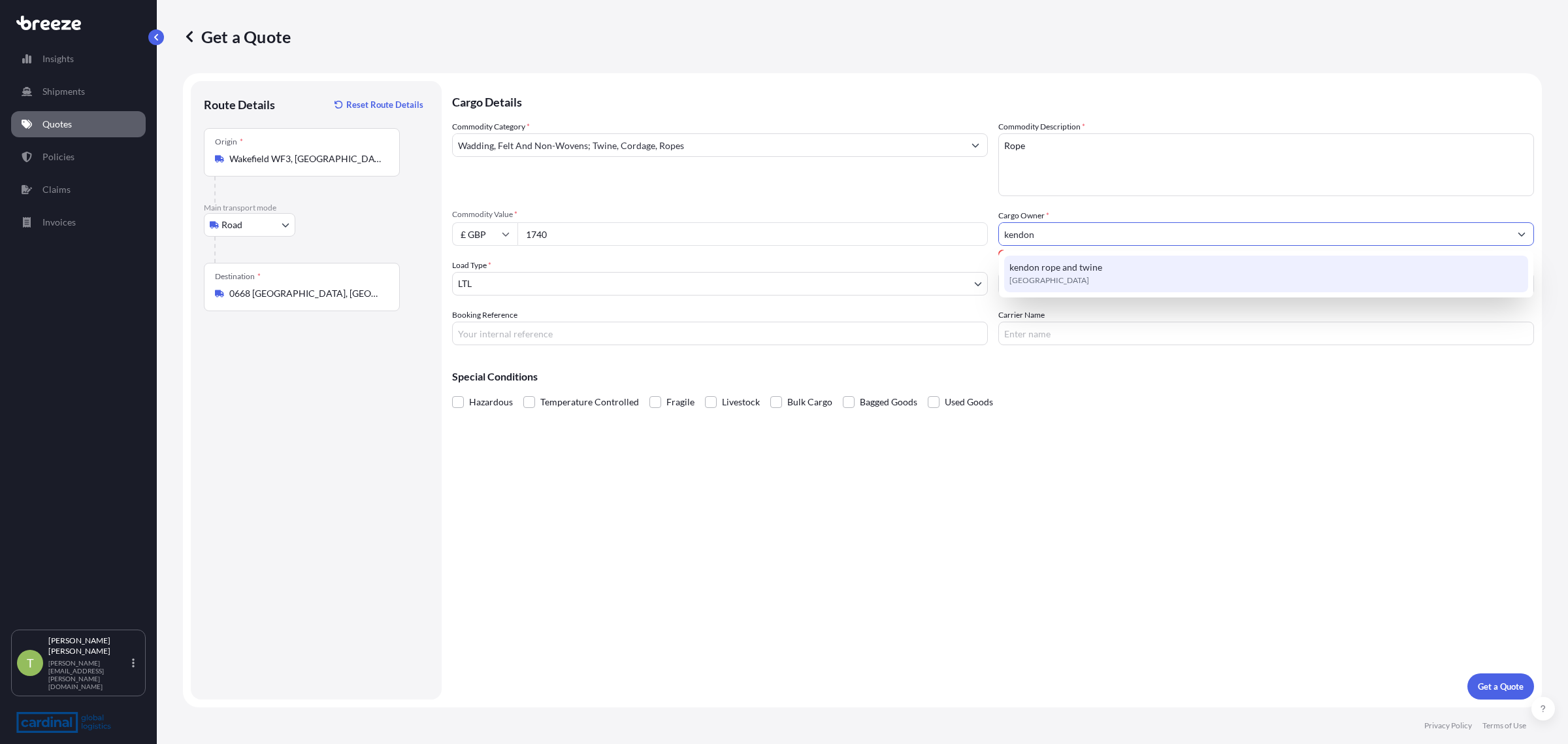
click at [1062, 269] on span "kendon rope and twine" at bounding box center [1056, 268] width 93 height 13
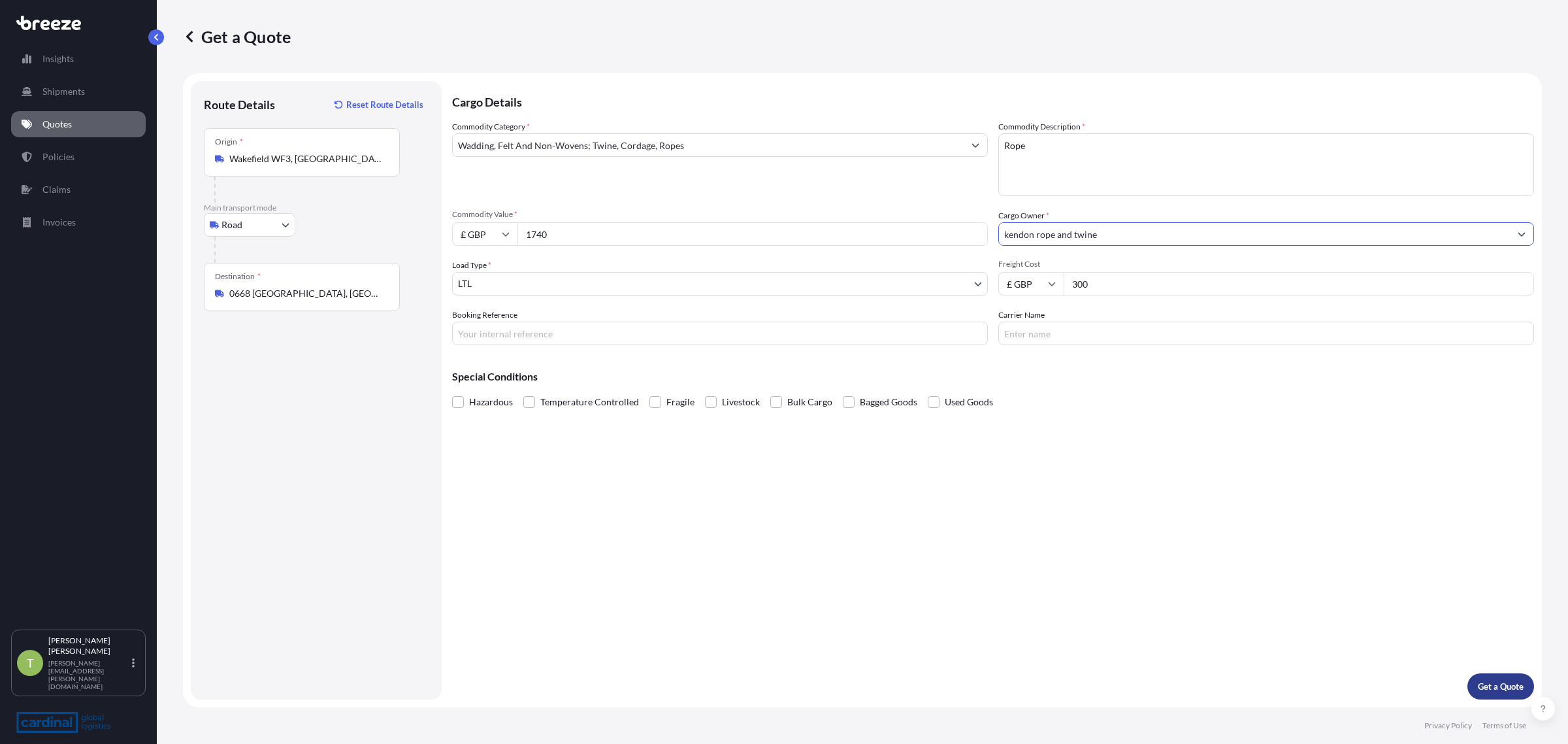
type input "kendon rope and twine"
click at [1504, 678] on button "Get a Quote" at bounding box center [1501, 687] width 66 height 26
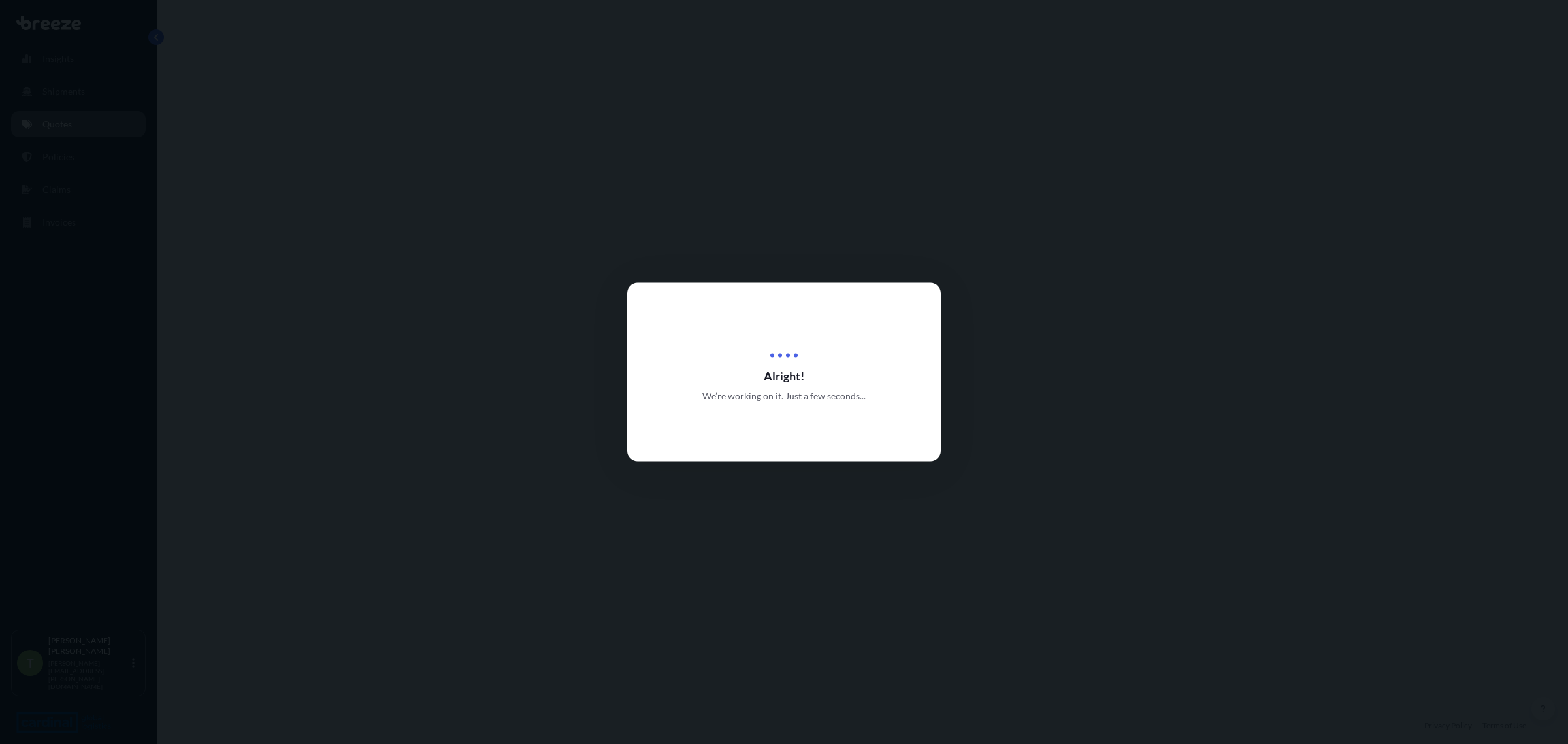
select select "Road"
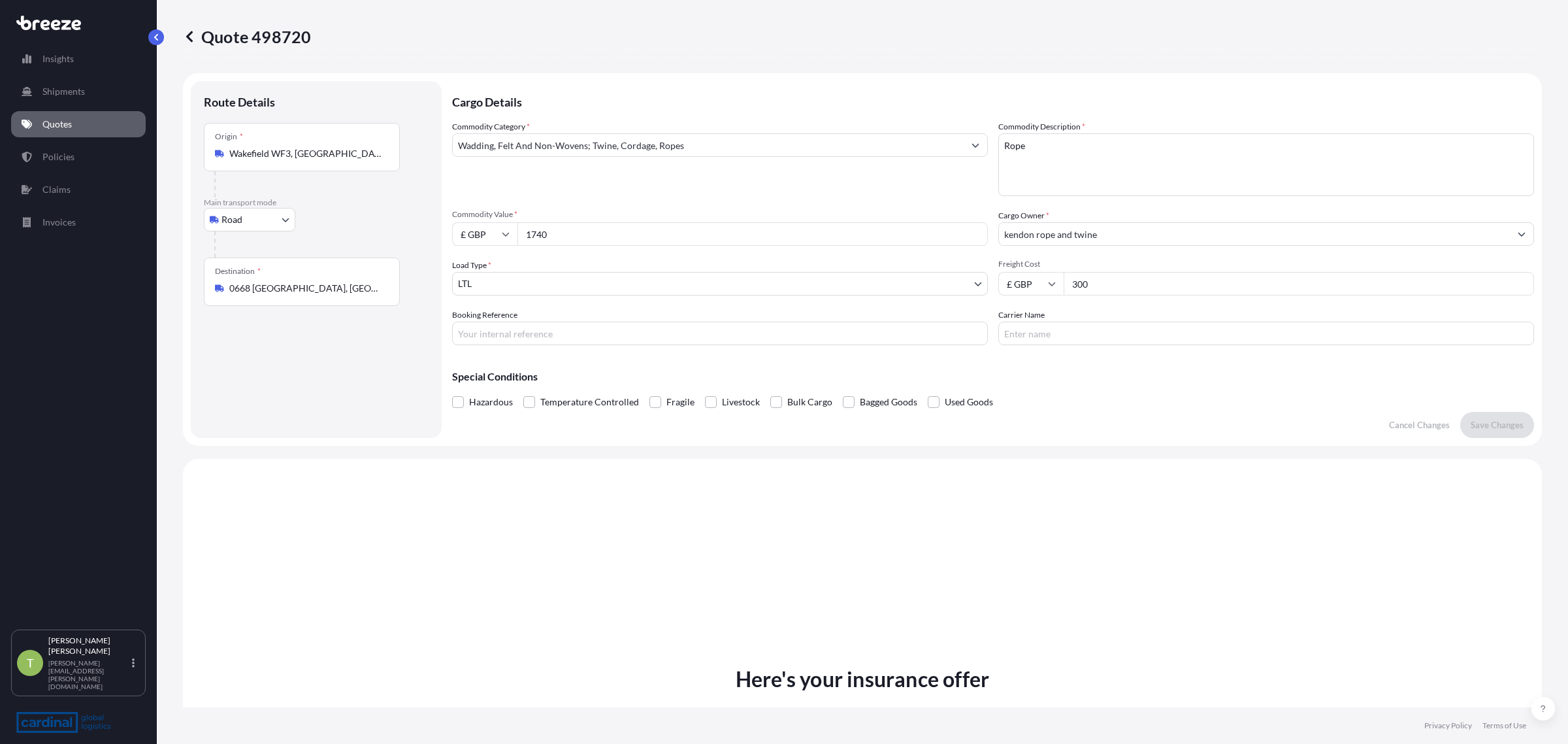
click at [498, 277] on body "Insights Shipments Quotes Policies Claims Invoices T [PERSON_NAME] [PERSON_NAME…" at bounding box center [784, 372] width 1568 height 744
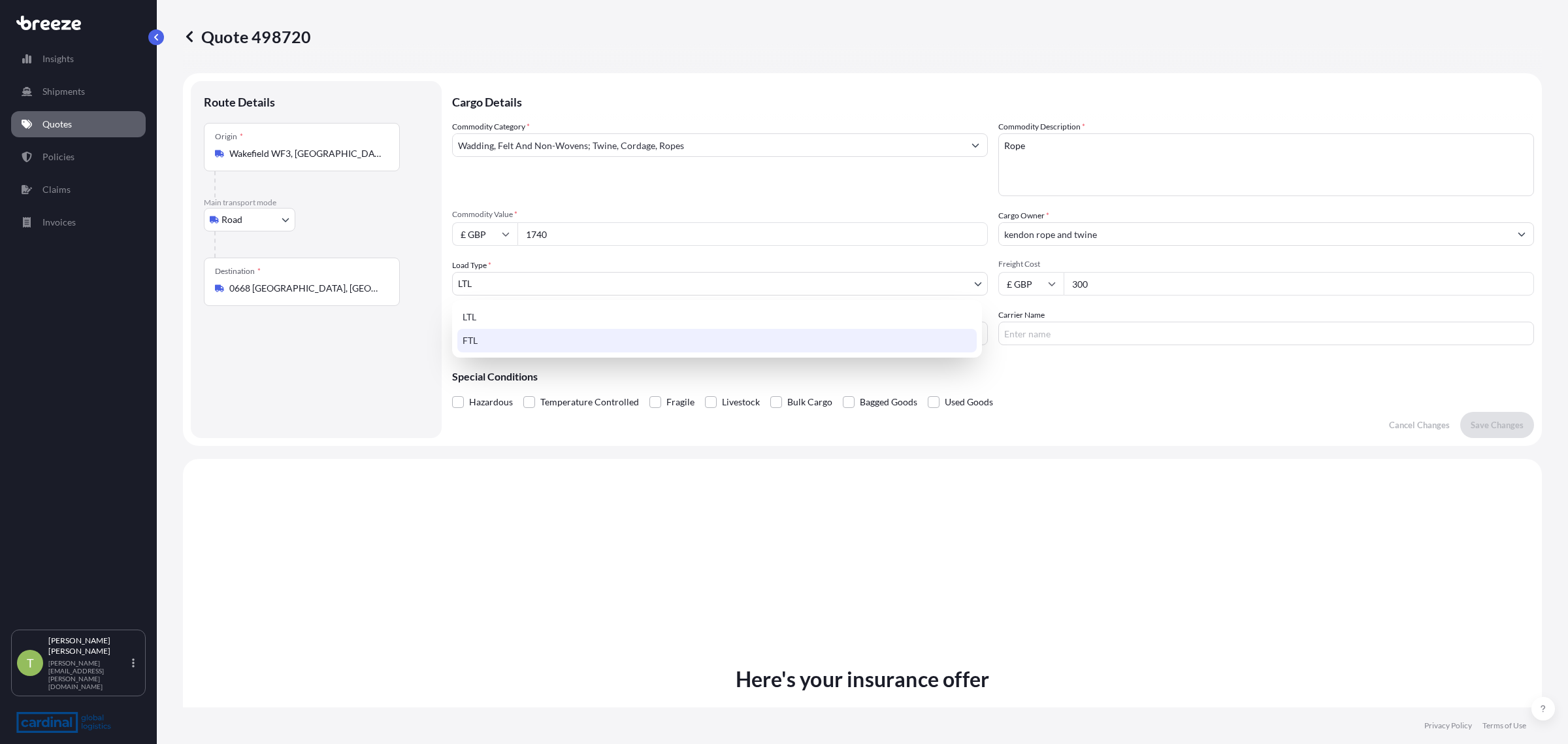
click at [494, 336] on div "FTL" at bounding box center [717, 340] width 520 height 23
select select "2"
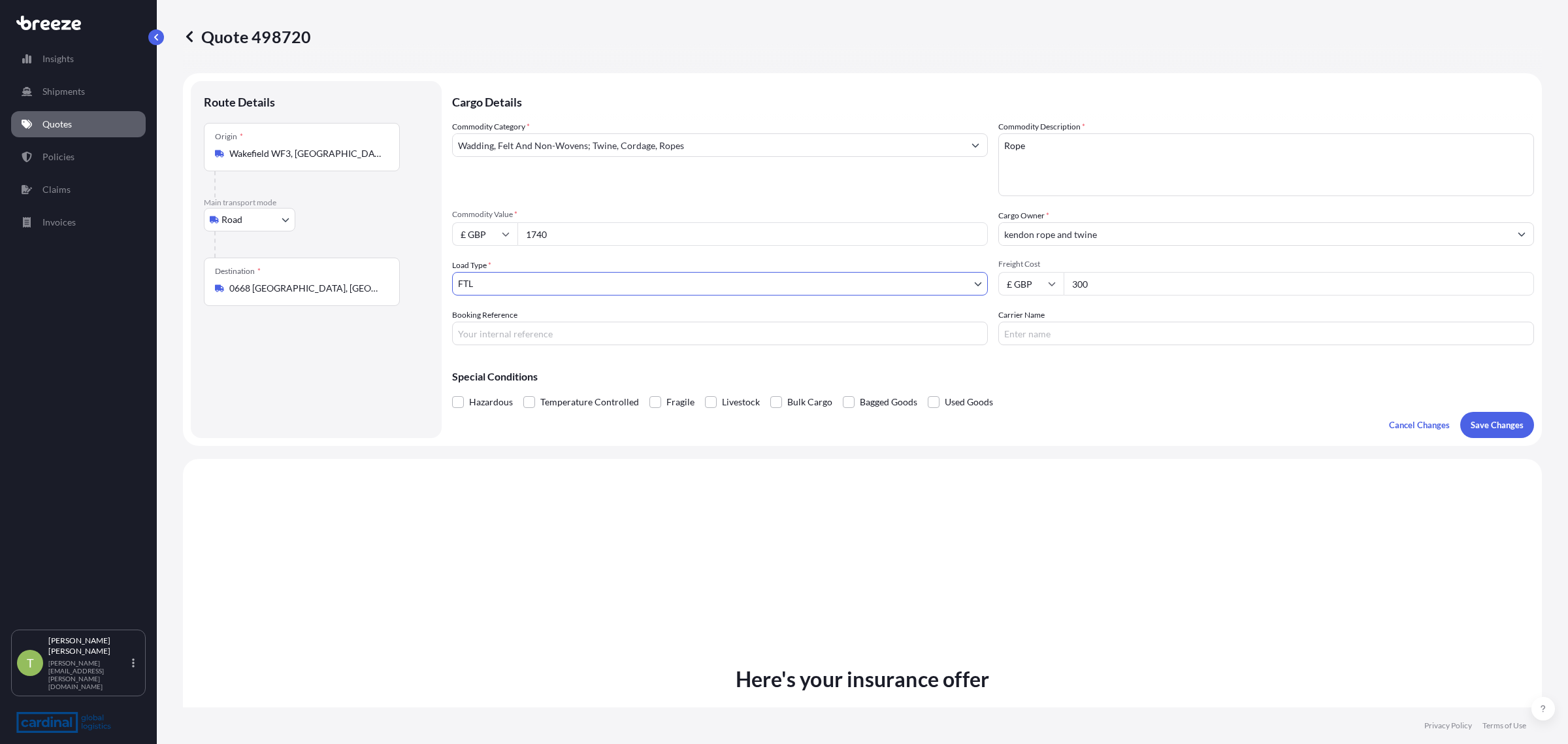
click at [1115, 285] on input "300" at bounding box center [1299, 283] width 470 height 23
drag, startPoint x: 1094, startPoint y: 288, endPoint x: 1018, endPoint y: 288, distance: 76.0
click at [1018, 288] on div "£ GBP 300" at bounding box center [1266, 283] width 536 height 23
type input "3370"
click at [1490, 423] on p "Save Changes" at bounding box center [1497, 425] width 53 height 13
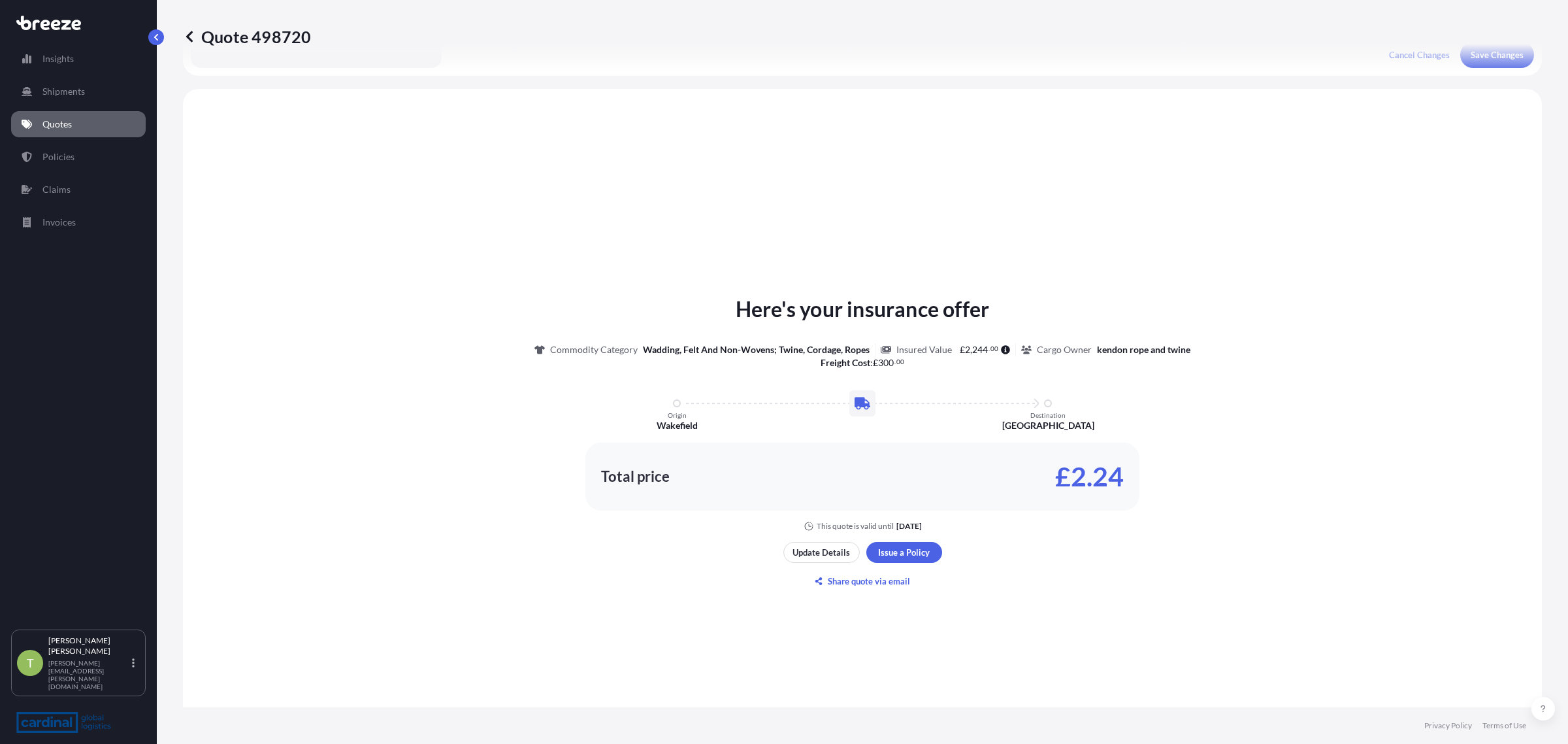
scroll to position [394, 0]
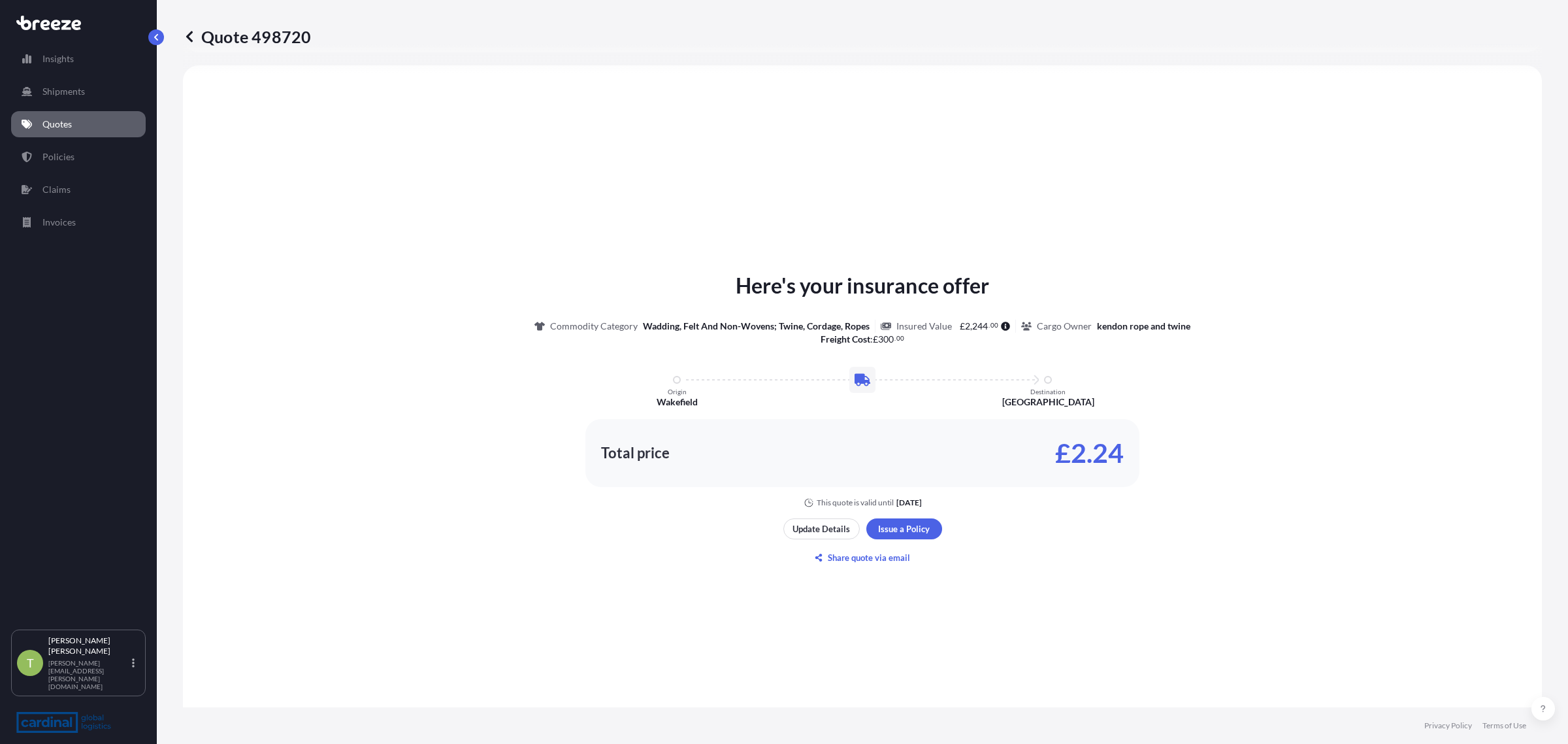
select select "Road"
select select "2"
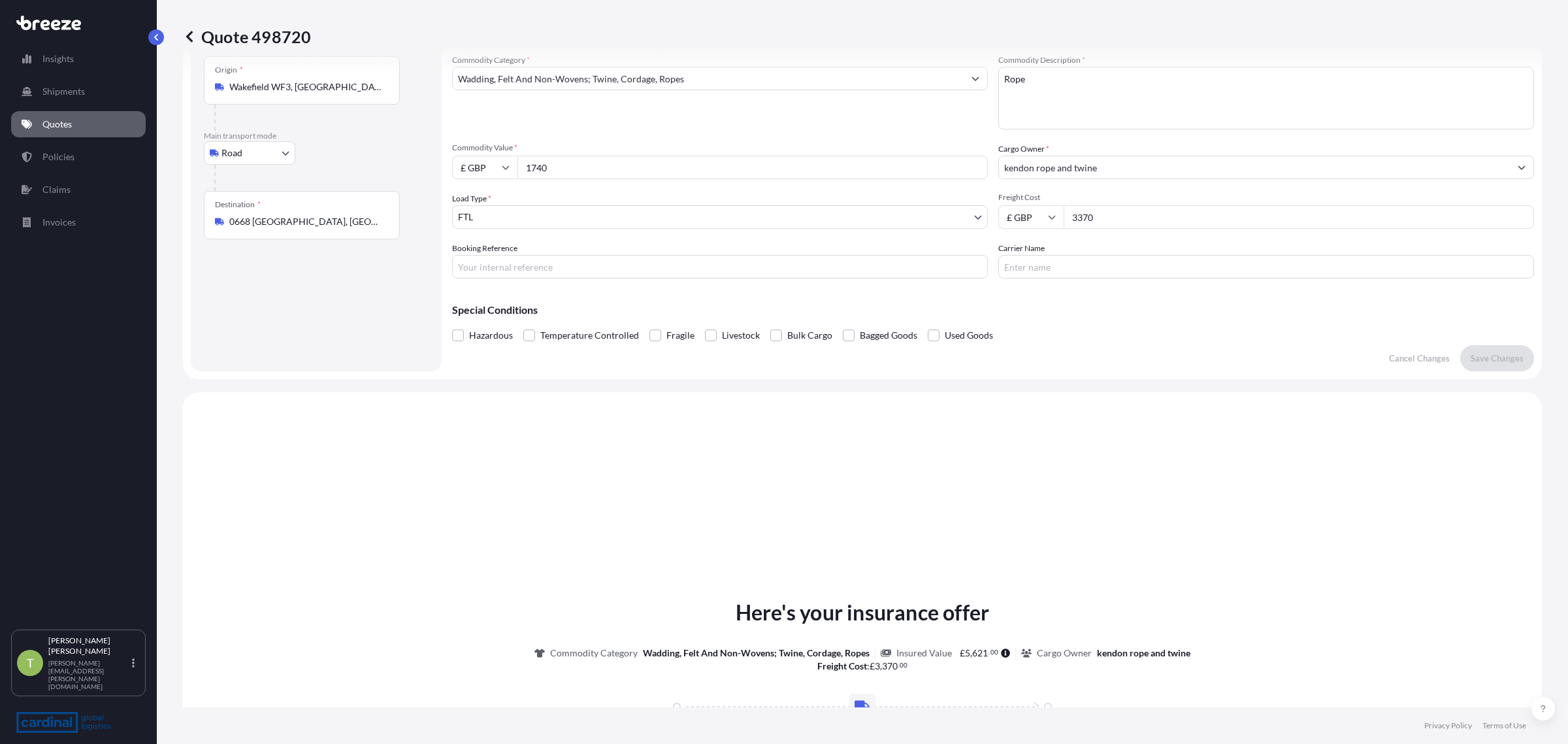
scroll to position [0, 0]
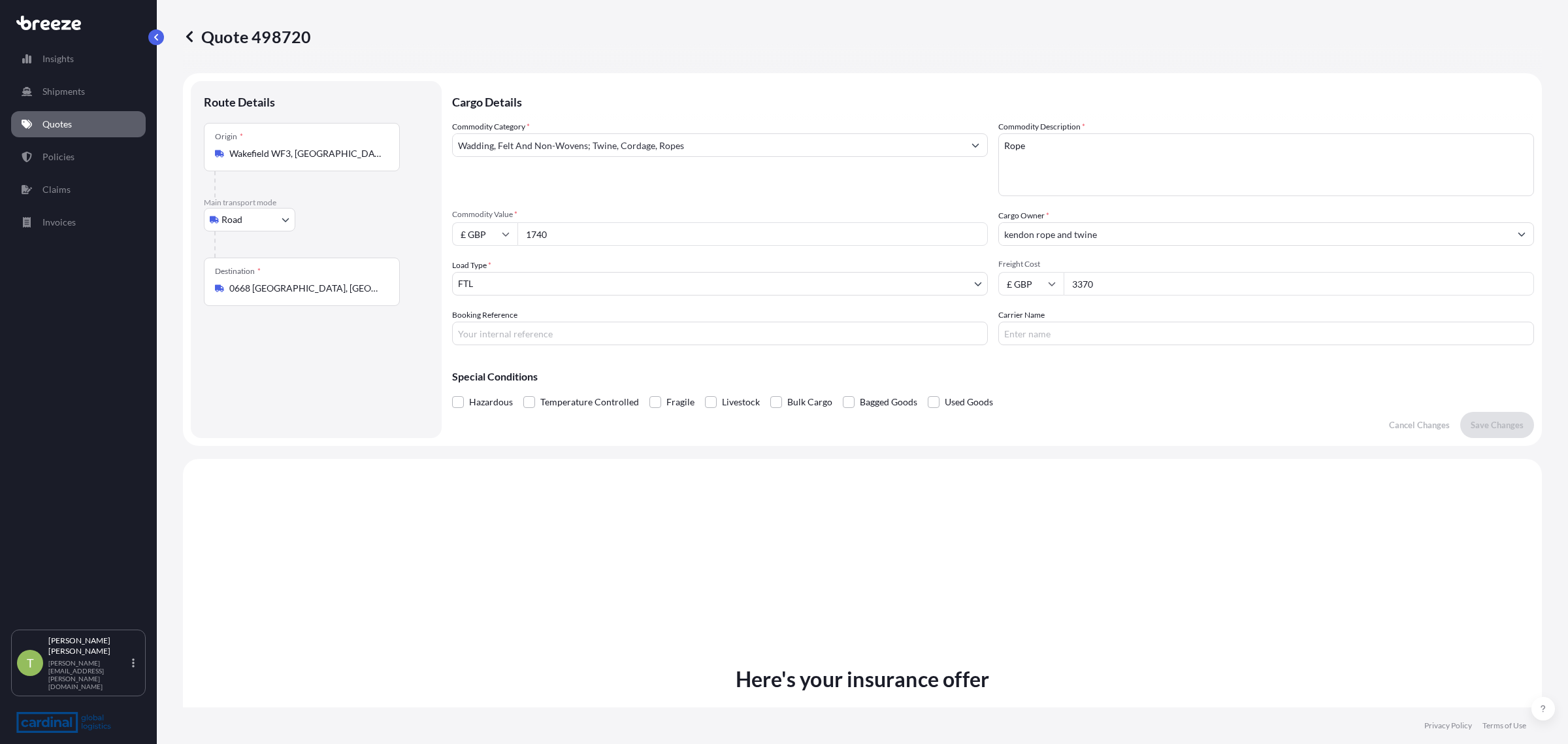
click at [314, 298] on div "Destination * 0668 [GEOGRAPHIC_DATA], [GEOGRAPHIC_DATA]" at bounding box center [301, 282] width 196 height 49
click at [314, 295] on input "0668 [GEOGRAPHIC_DATA], [GEOGRAPHIC_DATA]" at bounding box center [306, 288] width 154 height 13
drag, startPoint x: 319, startPoint y: 291, endPoint x: 110, endPoint y: 285, distance: 209.1
click at [110, 285] on div "Insights Shipments Quotes Policies Claims Invoices T [PERSON_NAME] [PERSON_NAME…" at bounding box center [784, 372] width 1568 height 744
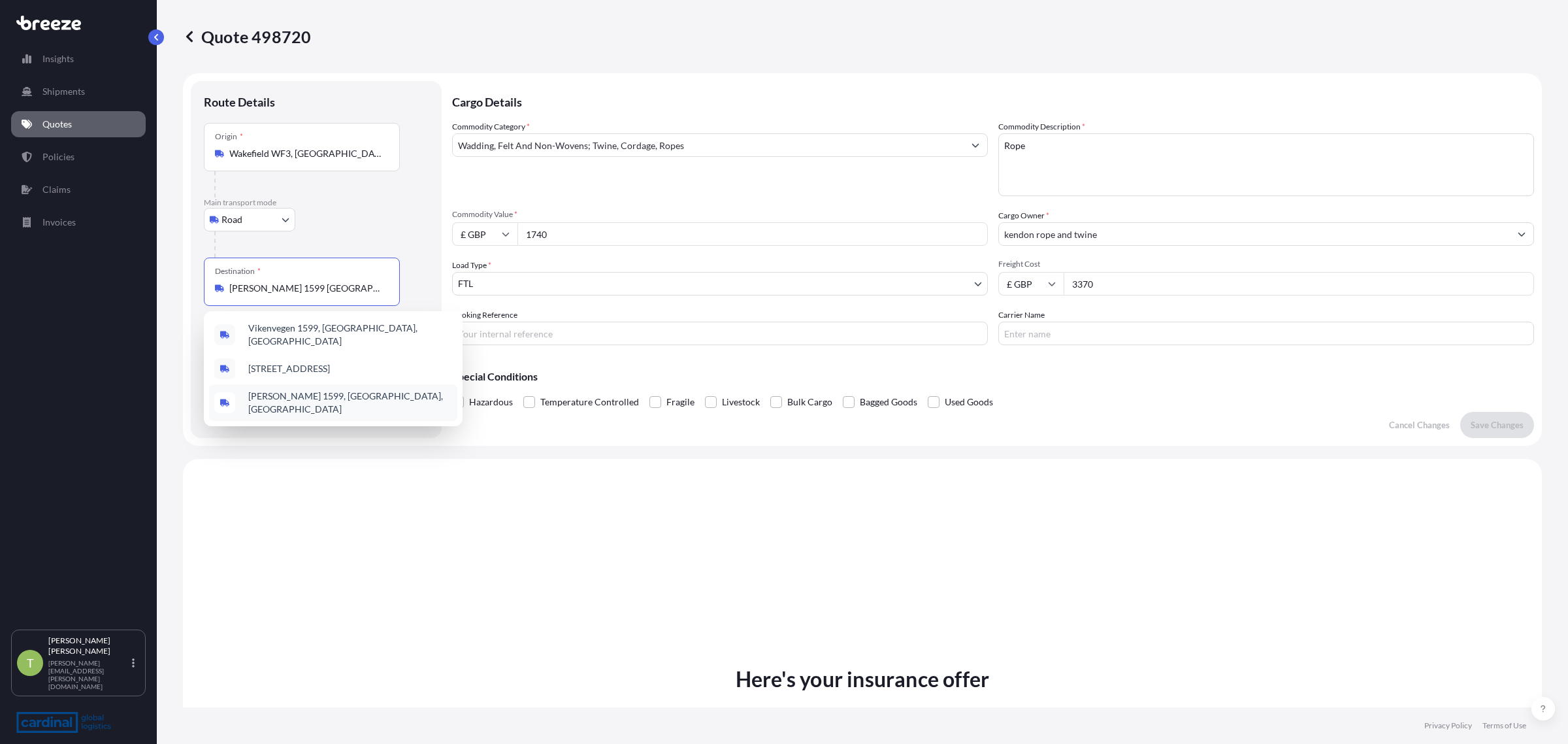
click at [302, 390] on span "[PERSON_NAME] 1599, [GEOGRAPHIC_DATA], [GEOGRAPHIC_DATA]" at bounding box center [350, 403] width 204 height 26
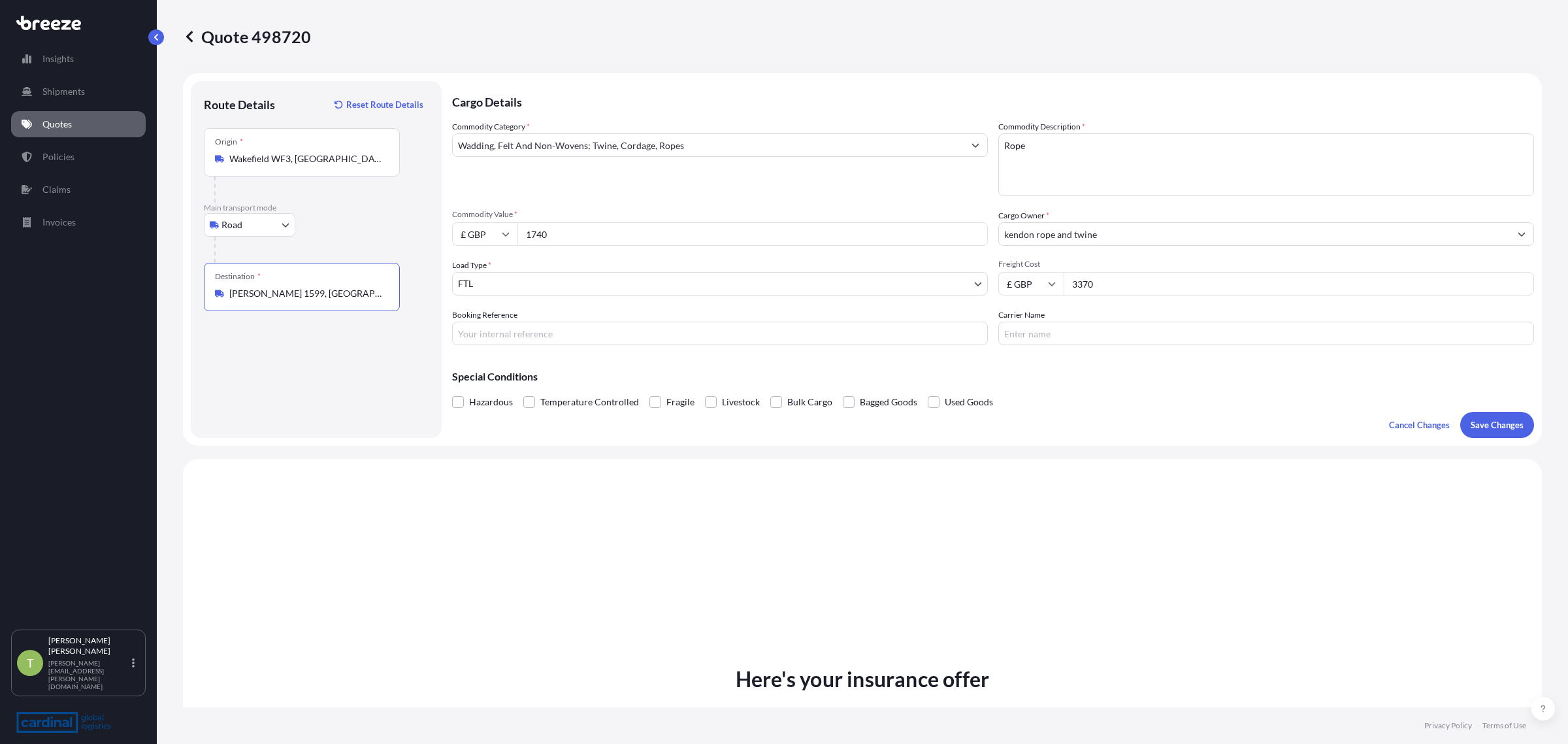
type input "[PERSON_NAME] 1599, [GEOGRAPHIC_DATA], [GEOGRAPHIC_DATA]"
click at [571, 236] on input "1740" at bounding box center [752, 234] width 470 height 23
drag, startPoint x: 549, startPoint y: 235, endPoint x: 377, endPoint y: 234, distance: 172.0
click at [377, 234] on form "Route Details Reset Route Details Place of loading Road Road Rail Origin * [GEO…" at bounding box center [862, 260] width 1359 height 373
type input "3168"
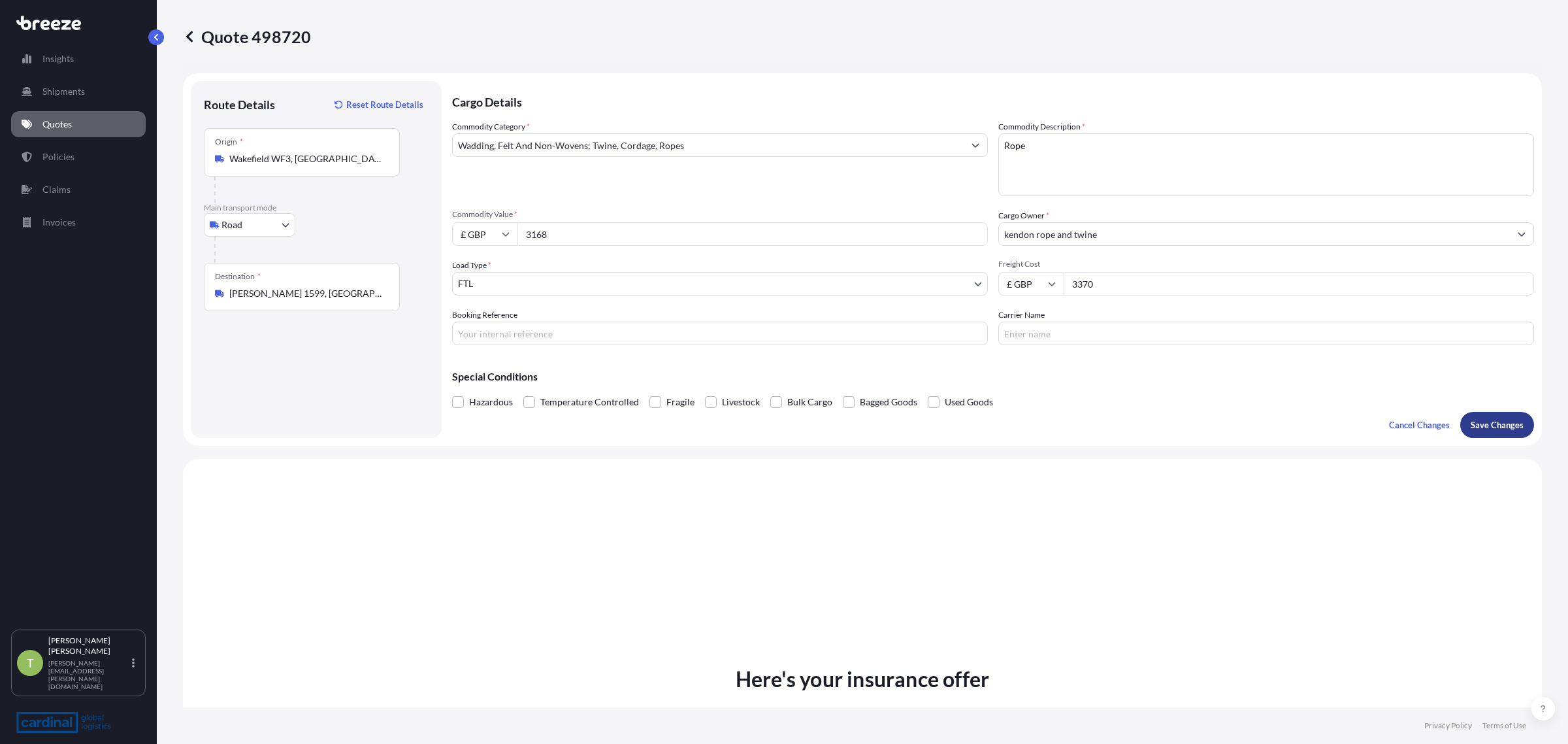
click at [1471, 418] on p "Save Changes" at bounding box center [1497, 425] width 53 height 13
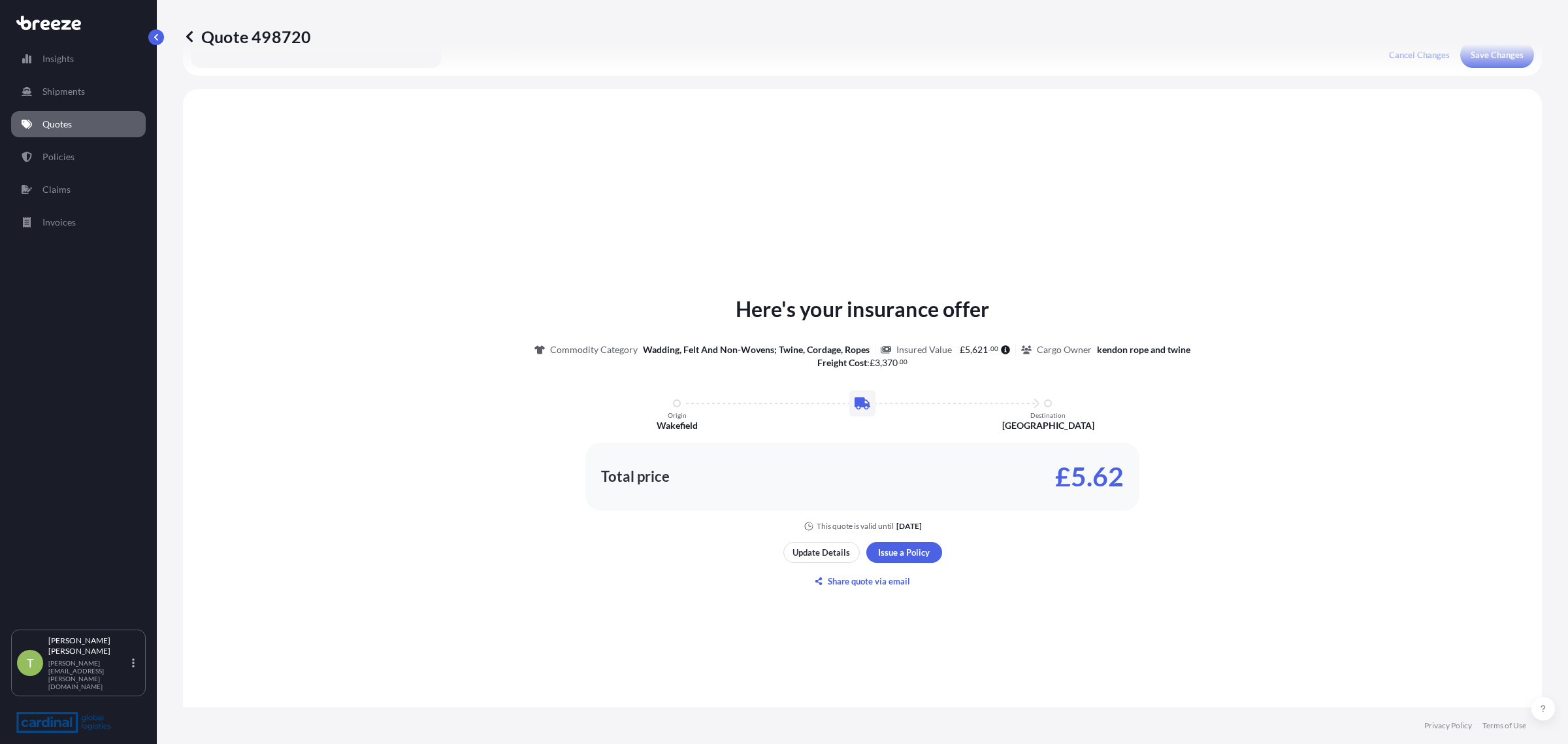
scroll to position [394, 0]
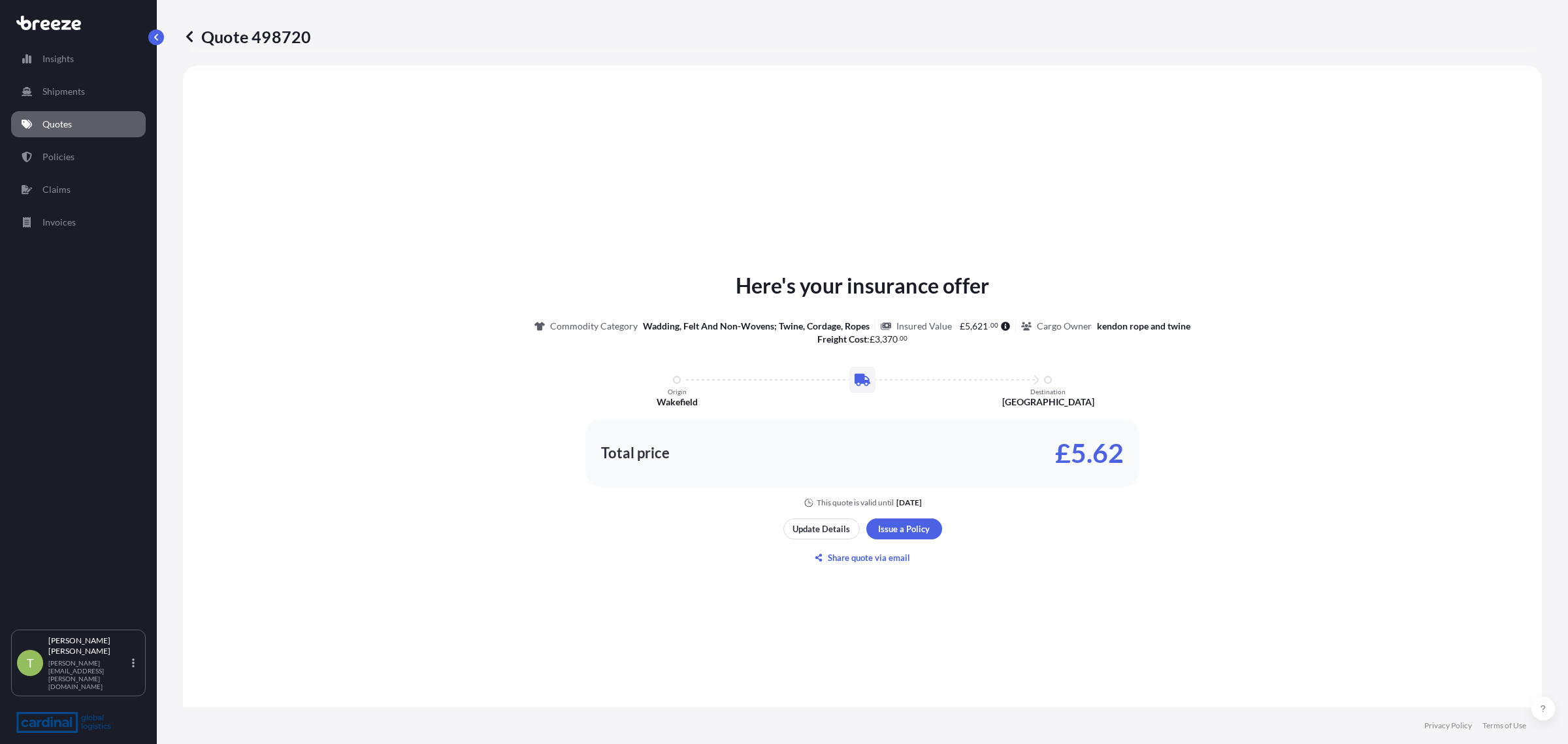
select select "Road"
select select "2"
